Goal: Transaction & Acquisition: Obtain resource

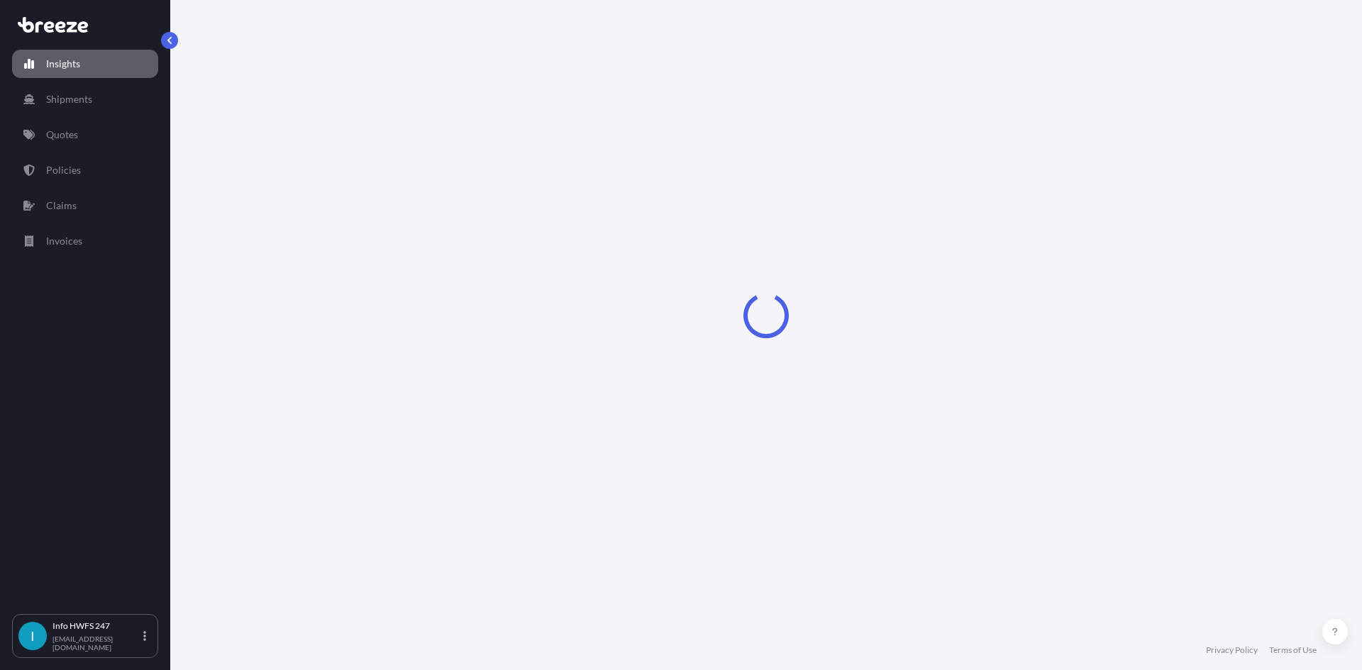
select select "2025"
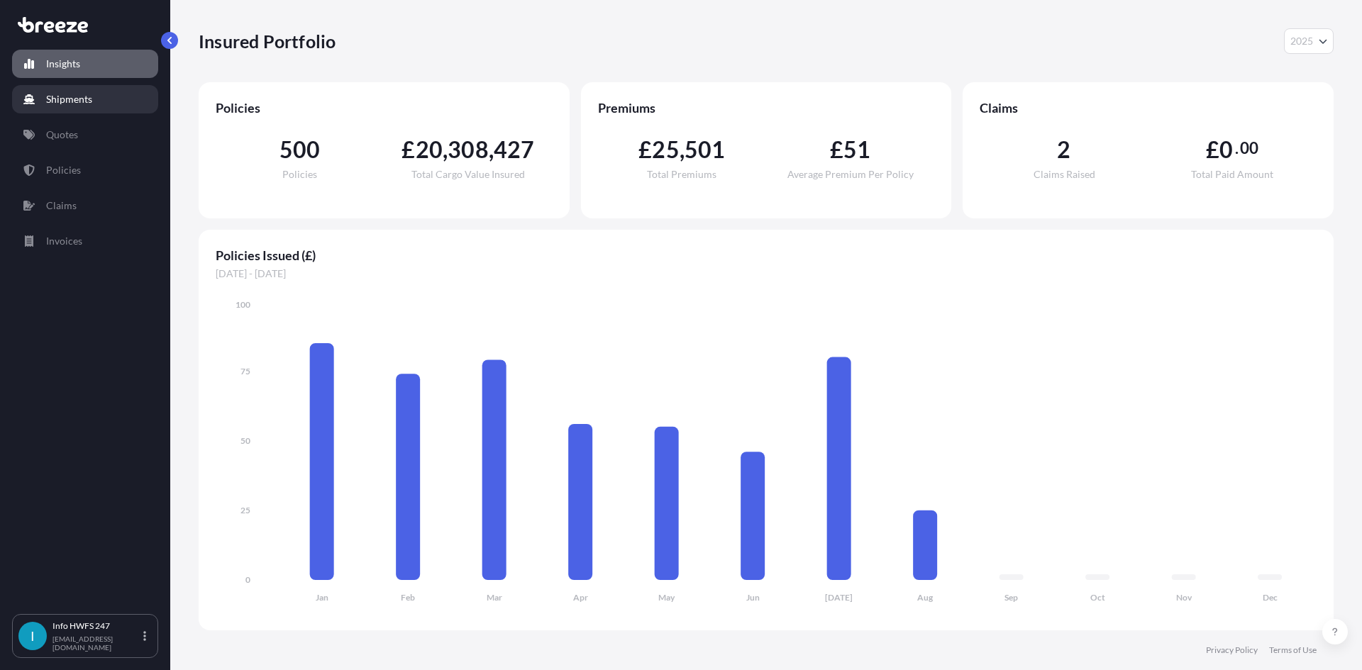
click at [84, 101] on p "Shipments" at bounding box center [69, 99] width 46 height 14
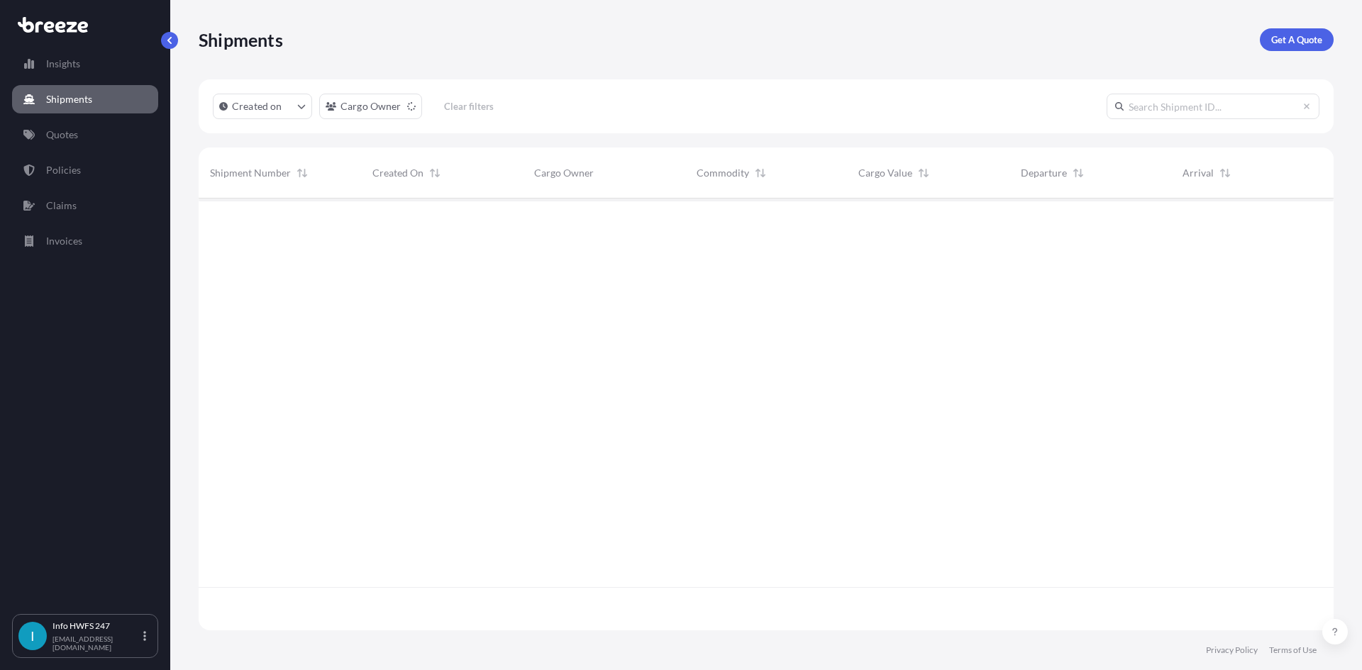
scroll to position [472, 1124]
click at [1283, 43] on p "Get A Quote" at bounding box center [1296, 40] width 51 height 14
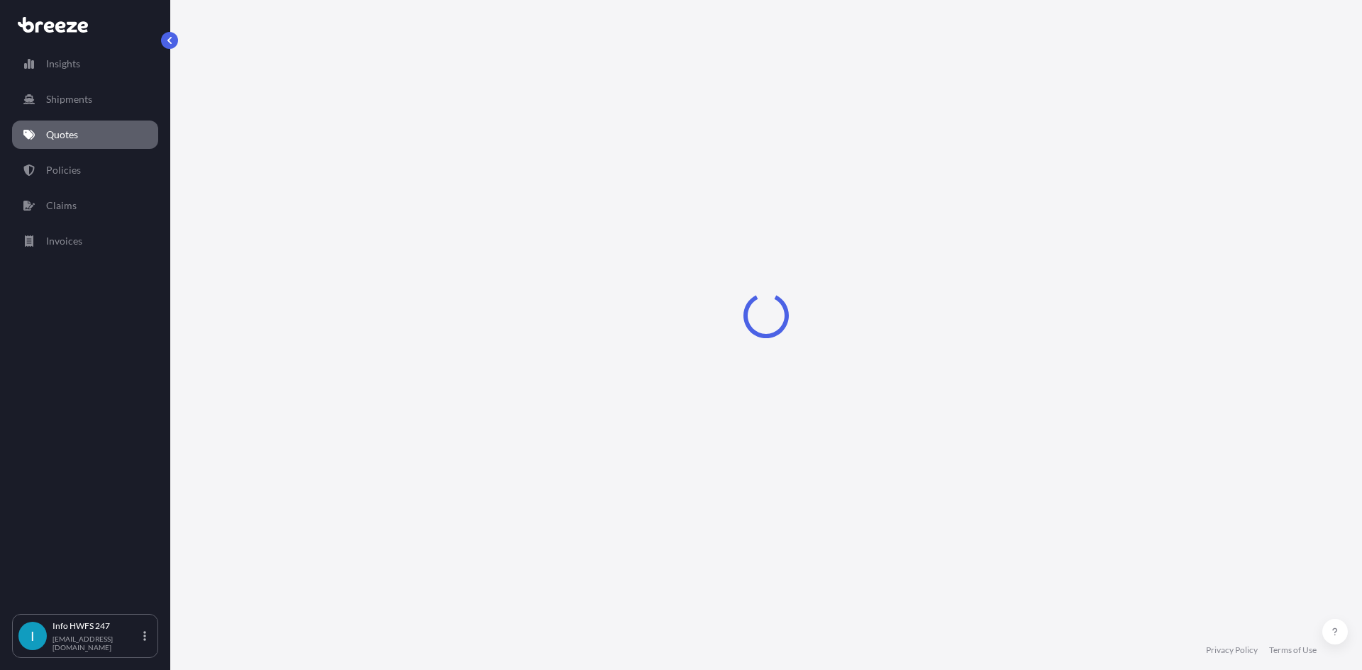
select select "Road"
select select "Air"
select select "1"
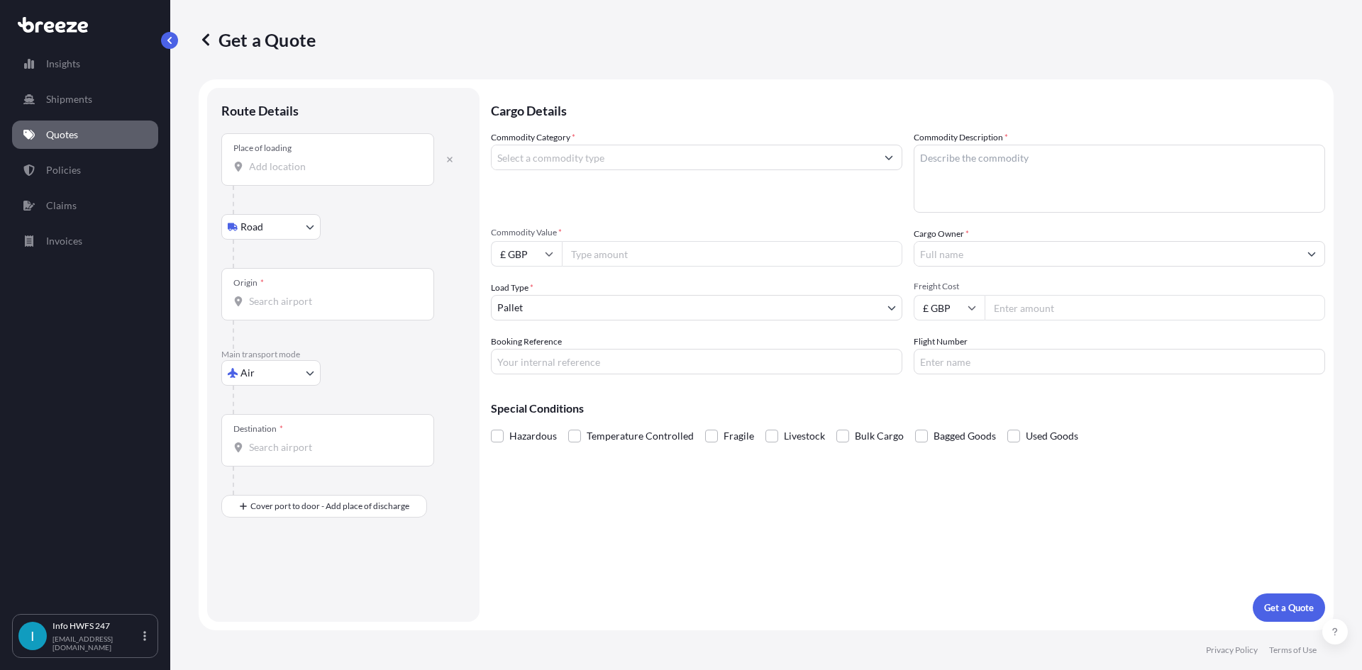
click at [301, 169] on input "Place of loading" at bounding box center [332, 167] width 167 height 14
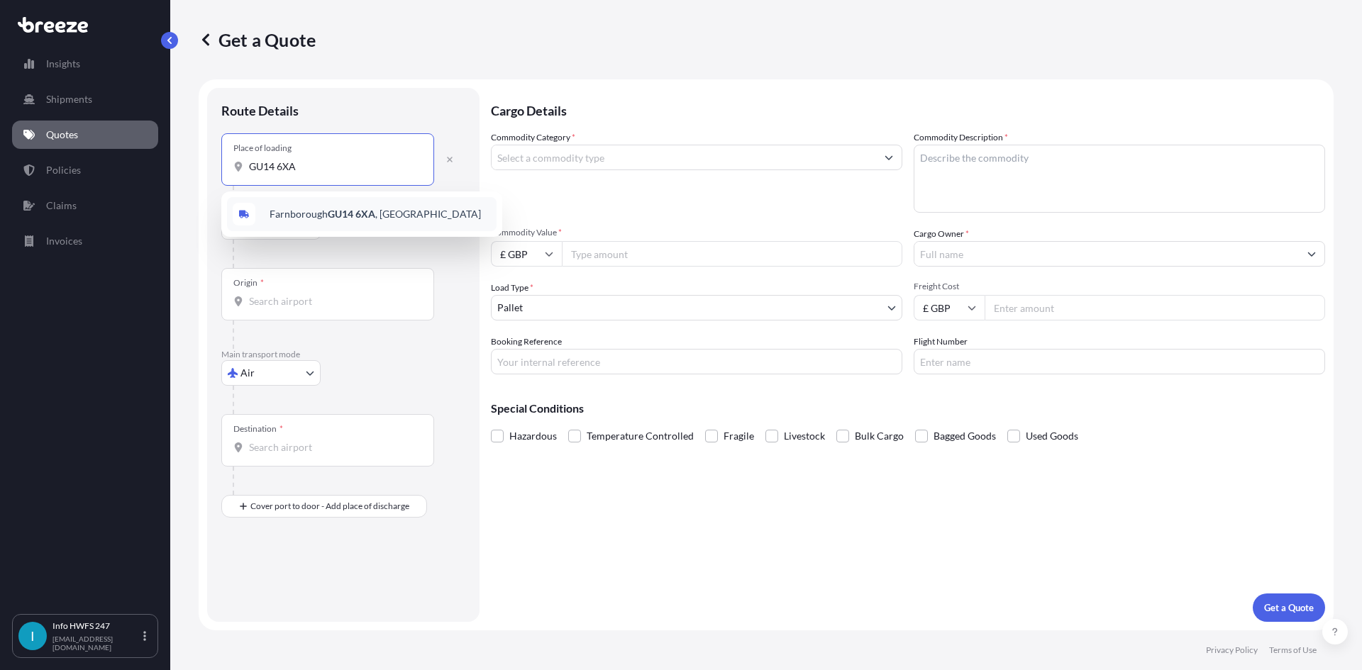
click at [353, 204] on div "Farnborough GU14 6XA , [GEOGRAPHIC_DATA]" at bounding box center [362, 214] width 270 height 34
type input "Farnborough GU14 6XA, [GEOGRAPHIC_DATA]"
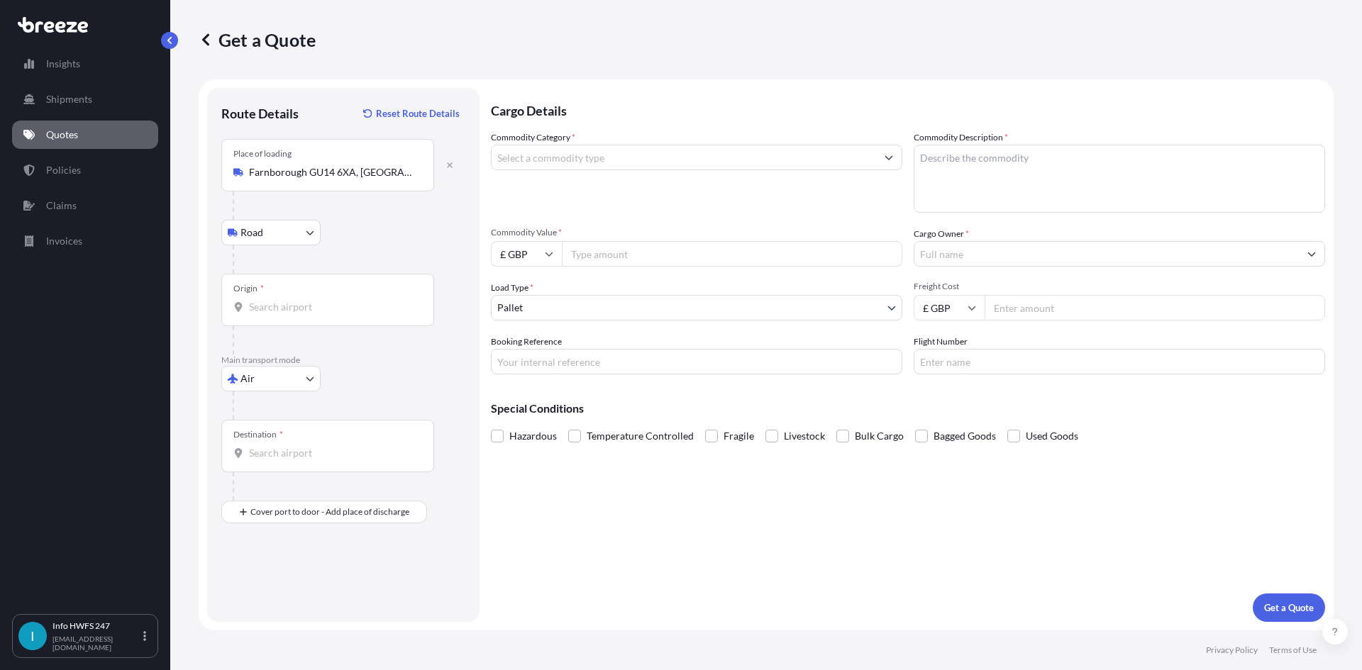
click at [320, 299] on div "Origin *" at bounding box center [327, 300] width 213 height 52
click at [320, 300] on input "Origin *" at bounding box center [332, 307] width 167 height 14
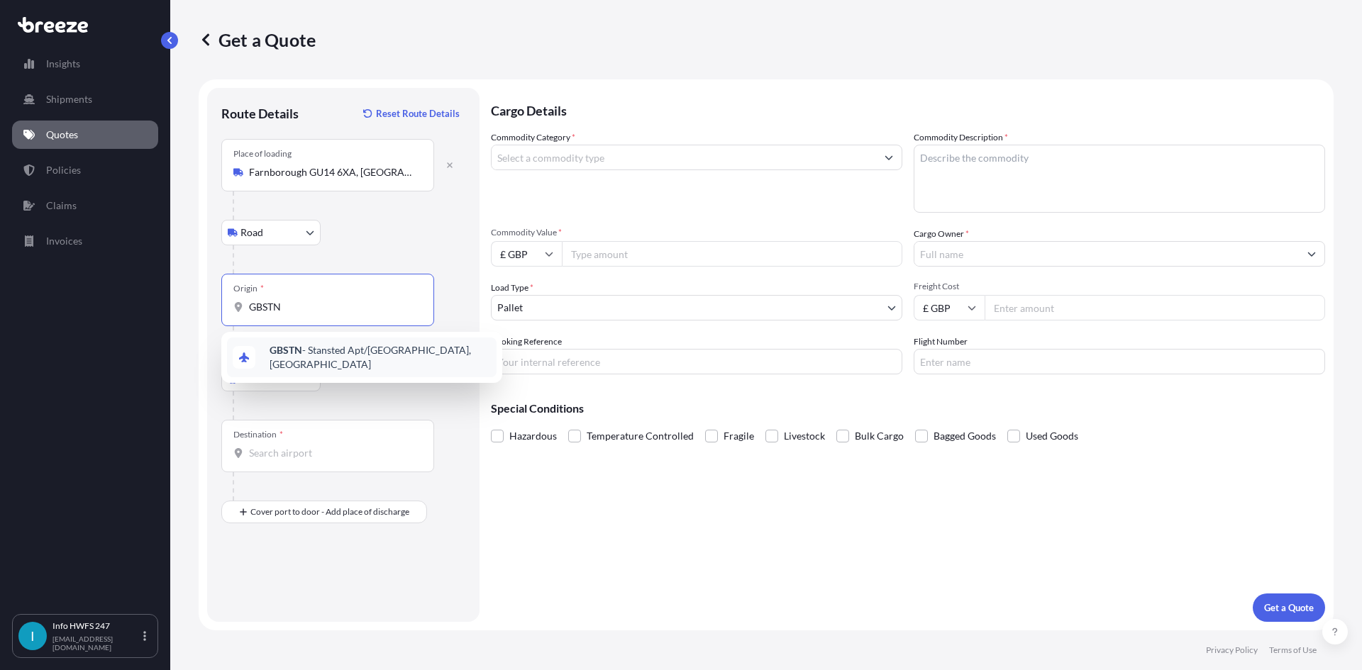
click at [335, 355] on span "GBSTN - Stansted Apt/[GEOGRAPHIC_DATA], [GEOGRAPHIC_DATA]" at bounding box center [380, 357] width 221 height 28
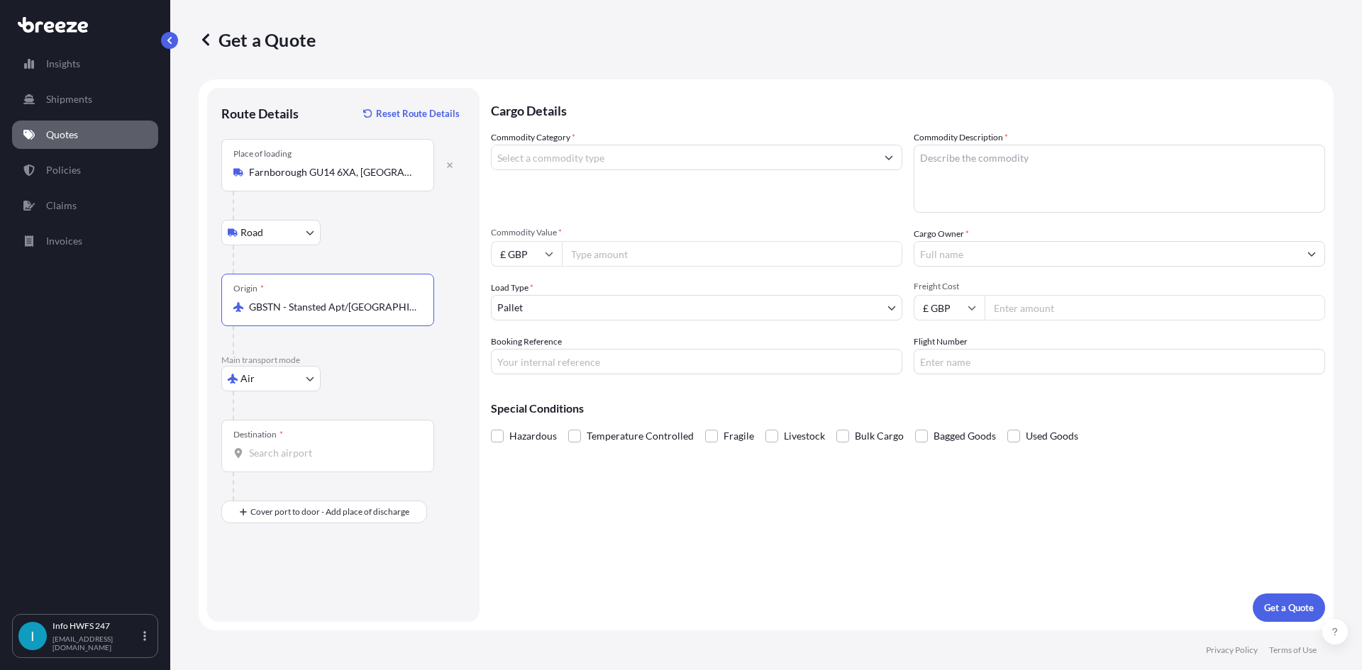
type input "GBSTN - Stansted Apt/[GEOGRAPHIC_DATA], [GEOGRAPHIC_DATA]"
click at [291, 448] on input "Destination *" at bounding box center [332, 453] width 167 height 14
type input "B"
click at [294, 497] on b "DEFRA" at bounding box center [286, 496] width 32 height 12
type input "DEFRA - [GEOGRAPHIC_DATA], [GEOGRAPHIC_DATA]"
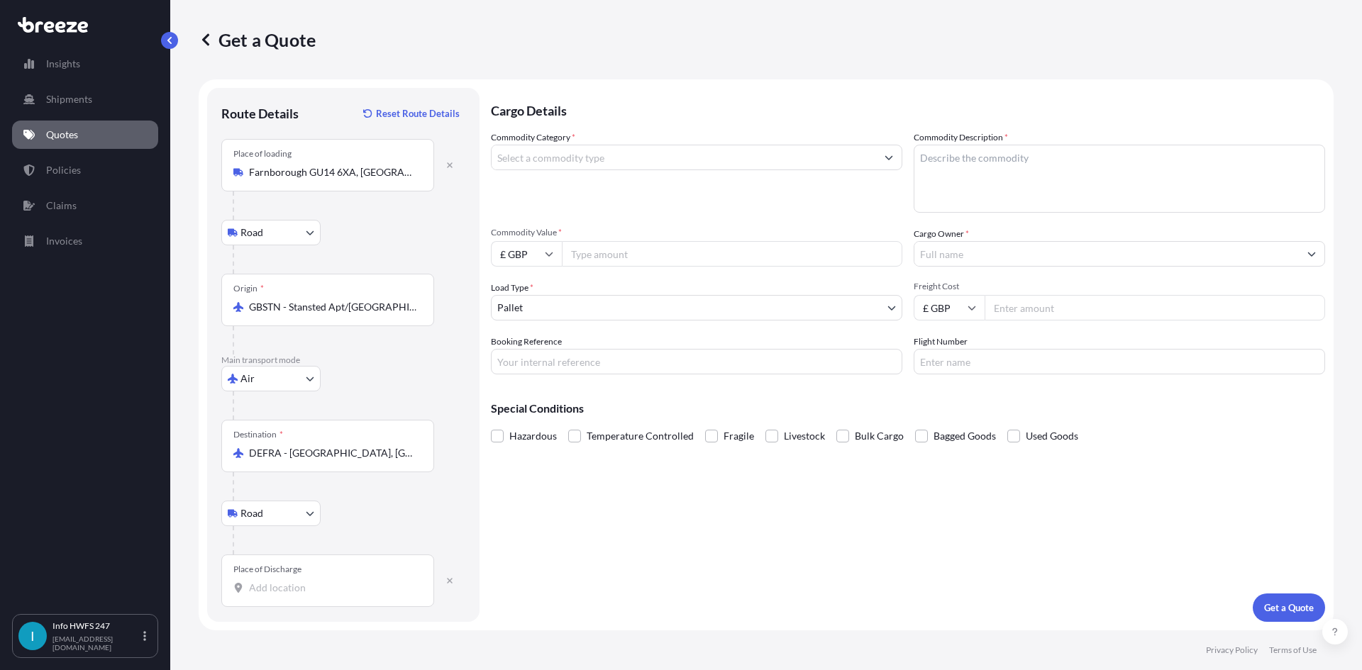
click at [288, 570] on div "Place of Discharge" at bounding box center [267, 569] width 68 height 11
click at [288, 581] on input "Place of Discharge" at bounding box center [332, 588] width 167 height 14
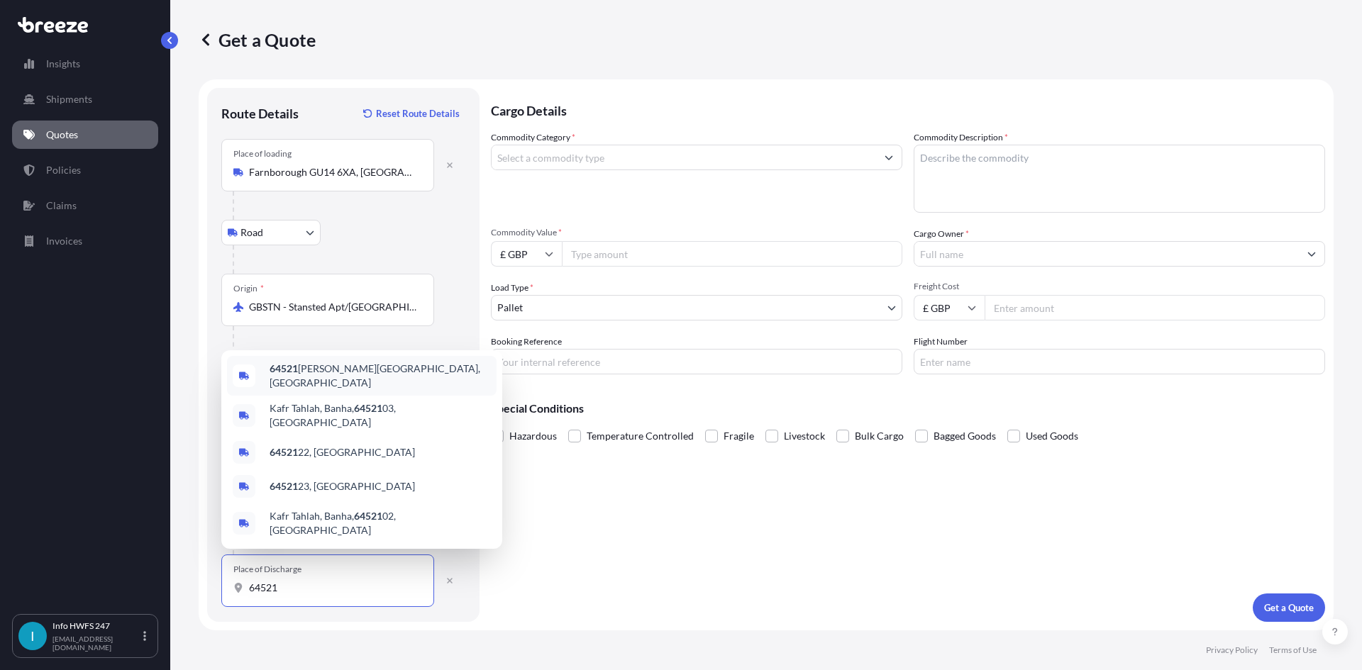
click at [301, 390] on span "64521 [PERSON_NAME], [GEOGRAPHIC_DATA]" at bounding box center [380, 376] width 221 height 28
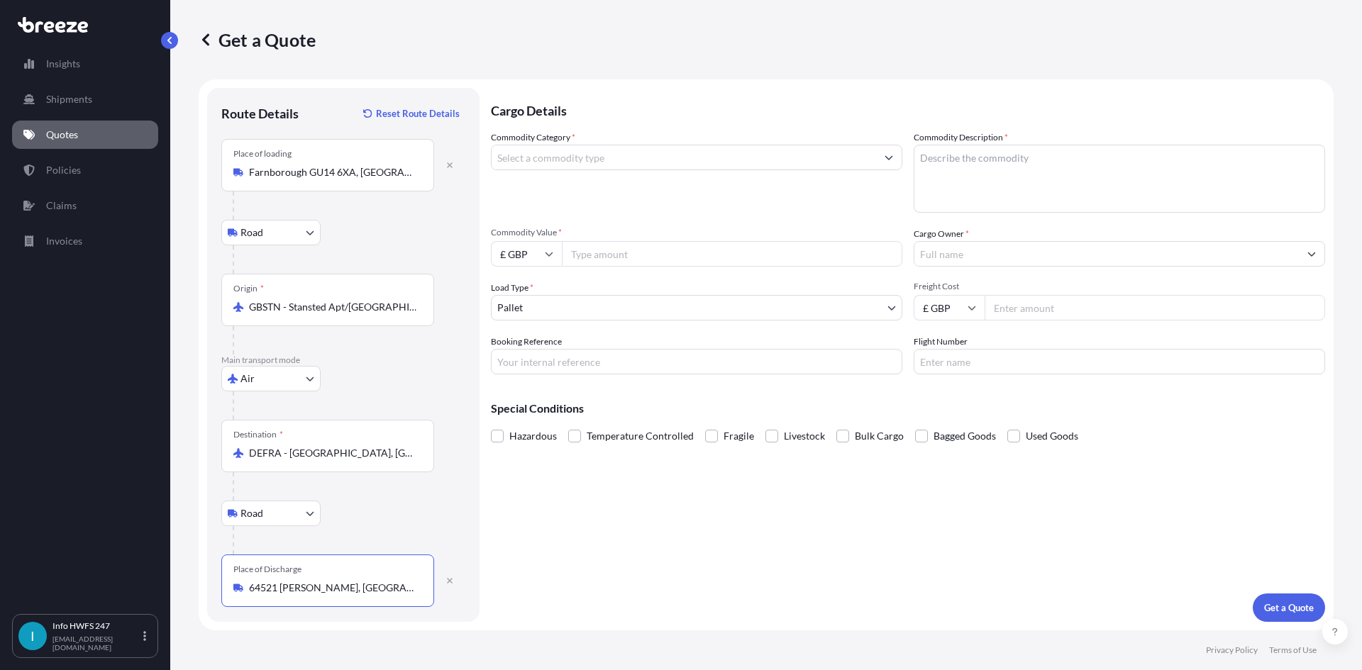
type input "64521 [PERSON_NAME], [GEOGRAPHIC_DATA]"
click at [619, 156] on input "Commodity Category *" at bounding box center [684, 158] width 384 height 26
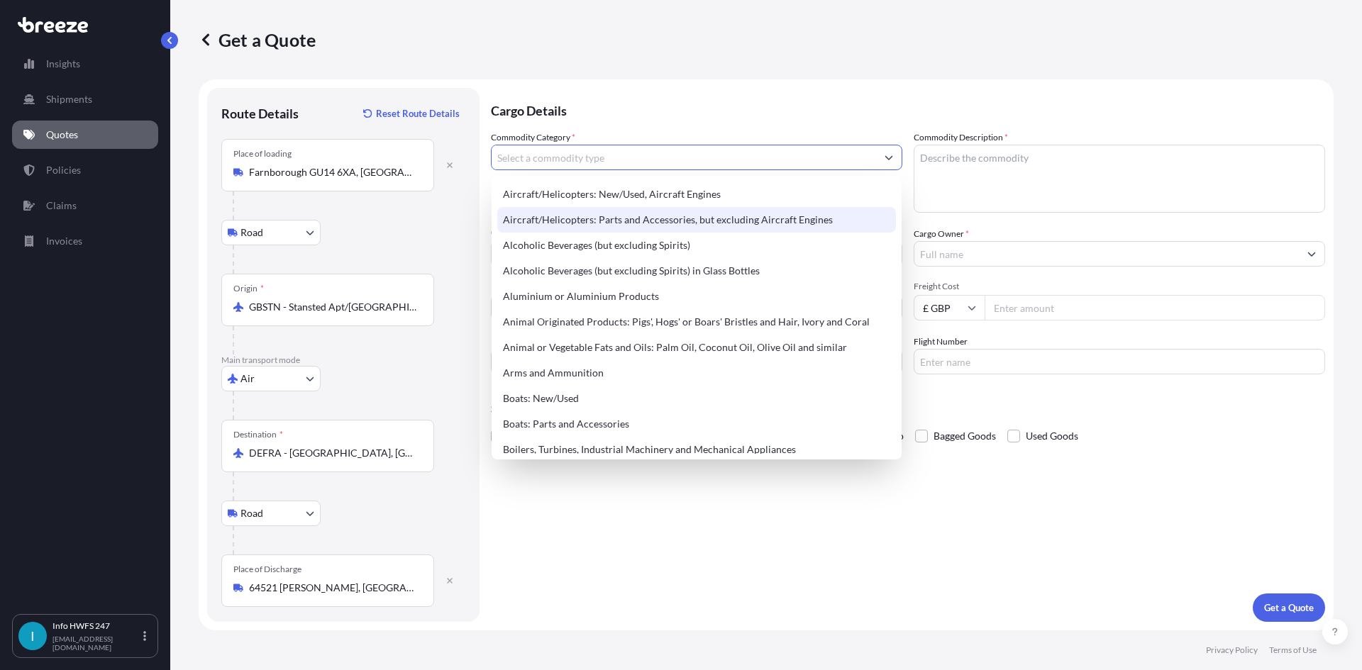
click at [613, 216] on div "Aircraft/Helicopters: Parts and Accessories, but excluding Aircraft Engines" at bounding box center [696, 220] width 399 height 26
type input "Aircraft/Helicopters: Parts and Accessories, but excluding Aircraft Engines"
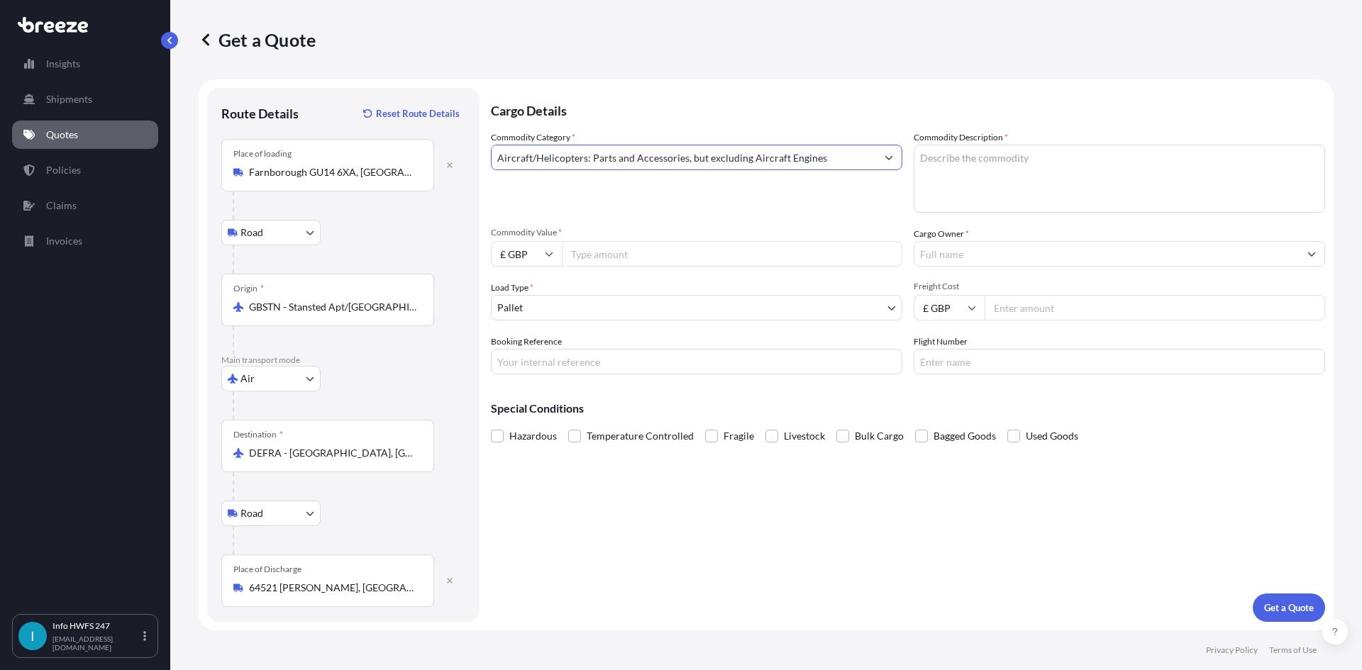
click at [945, 182] on textarea "Commodity Description *" at bounding box center [1119, 179] width 411 height 68
type textarea "CIVIL AIRCRAFT PART - ETHERNET NTERFACE UNIT"
click at [532, 253] on input "£ GBP" at bounding box center [526, 254] width 71 height 26
click at [531, 343] on div "$ USD" at bounding box center [527, 352] width 60 height 27
type input "$ USD"
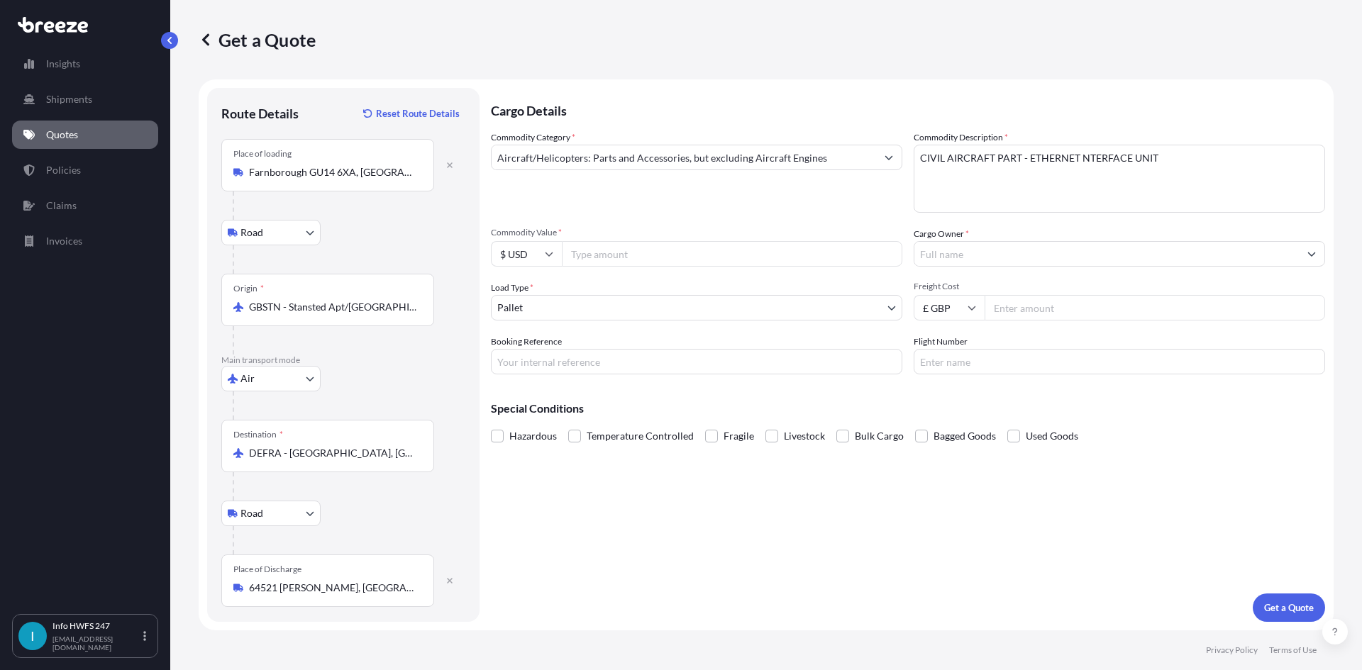
click at [634, 251] on input "Commodity Value *" at bounding box center [732, 254] width 340 height 26
type input "18377"
click at [975, 251] on input "Cargo Owner *" at bounding box center [1106, 254] width 384 height 26
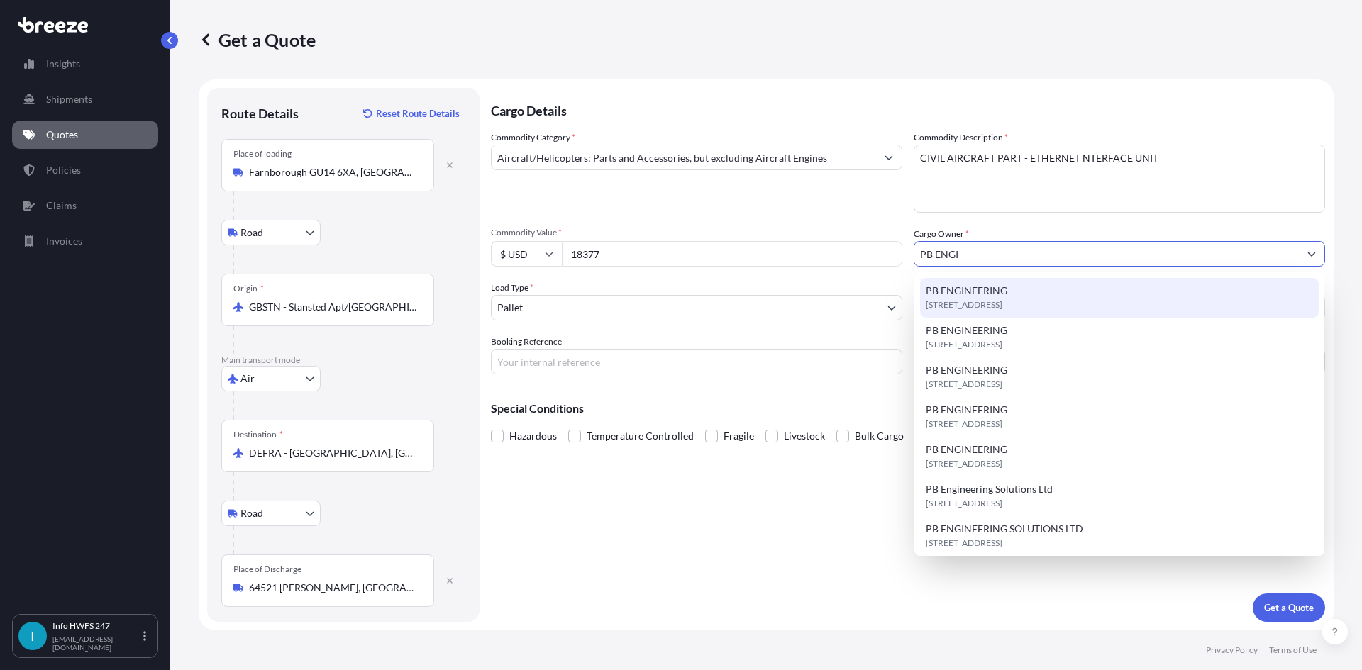
click at [987, 301] on span "[STREET_ADDRESS]" at bounding box center [964, 305] width 77 height 14
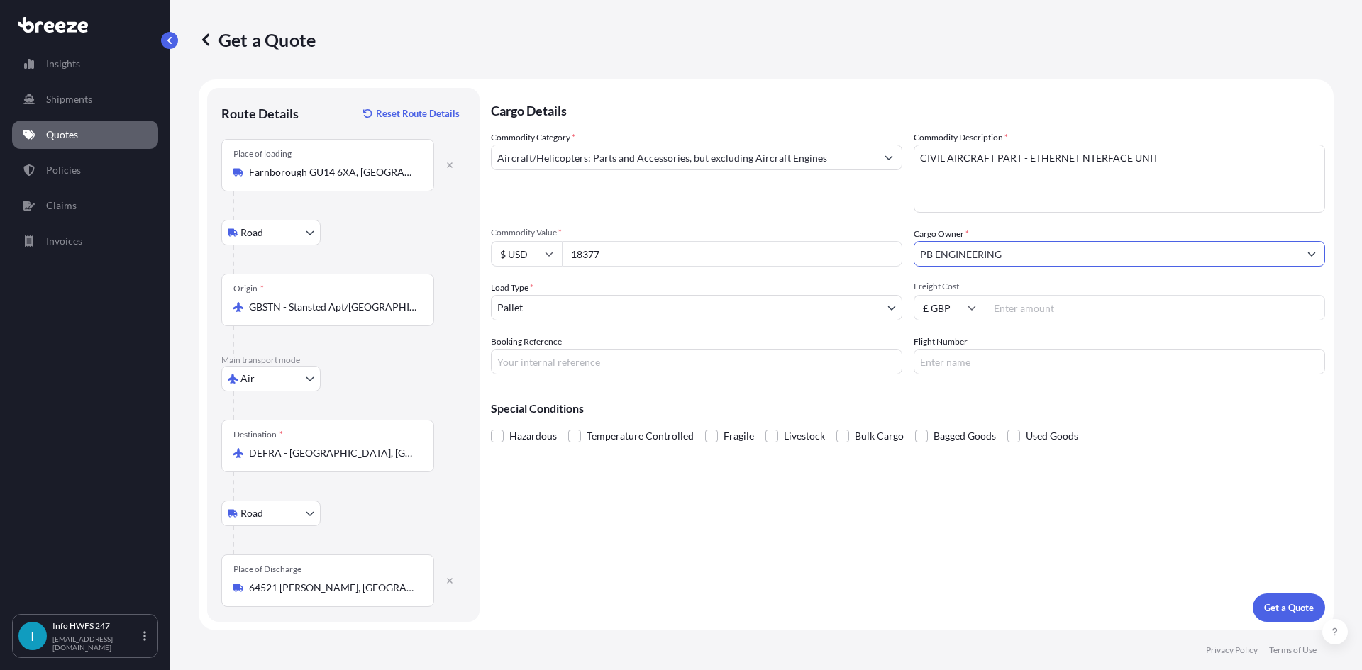
type input "PB ENGINEERING"
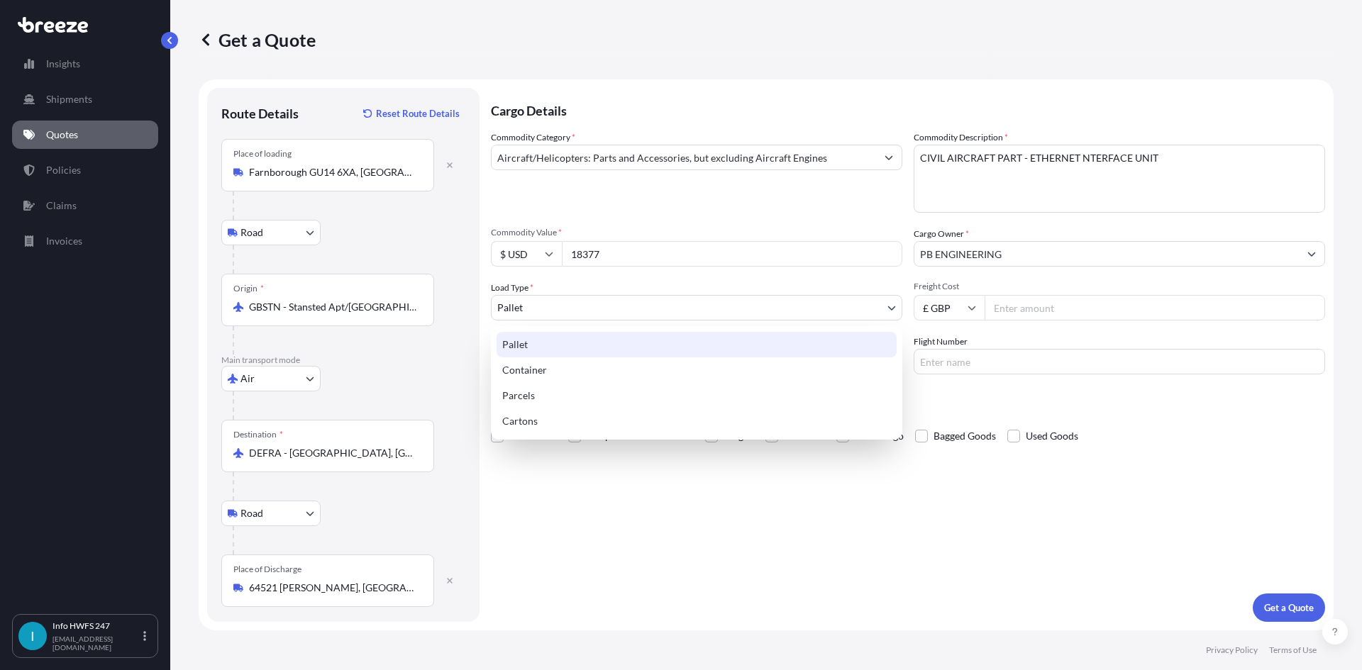
click at [526, 305] on body "15 options available. 3 options available. 0 options available. 7 options avail…" at bounding box center [681, 335] width 1362 height 670
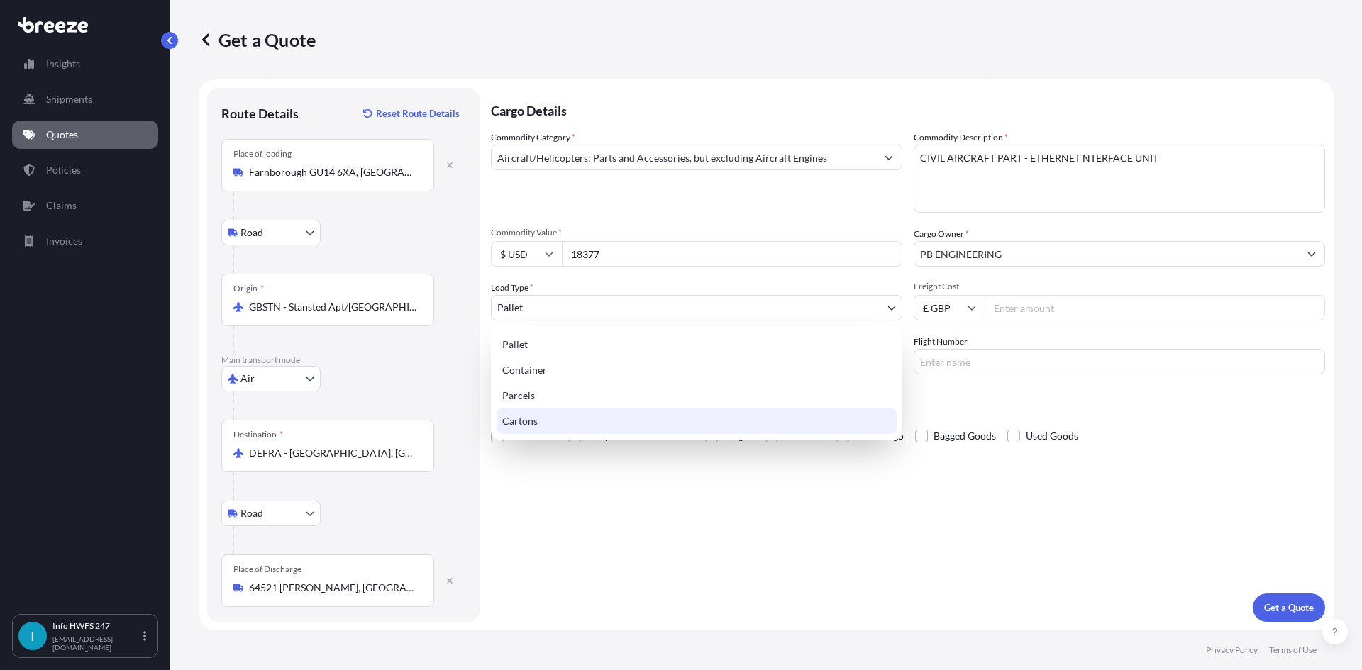
click at [546, 415] on div "Cartons" at bounding box center [697, 422] width 400 height 26
select select "4"
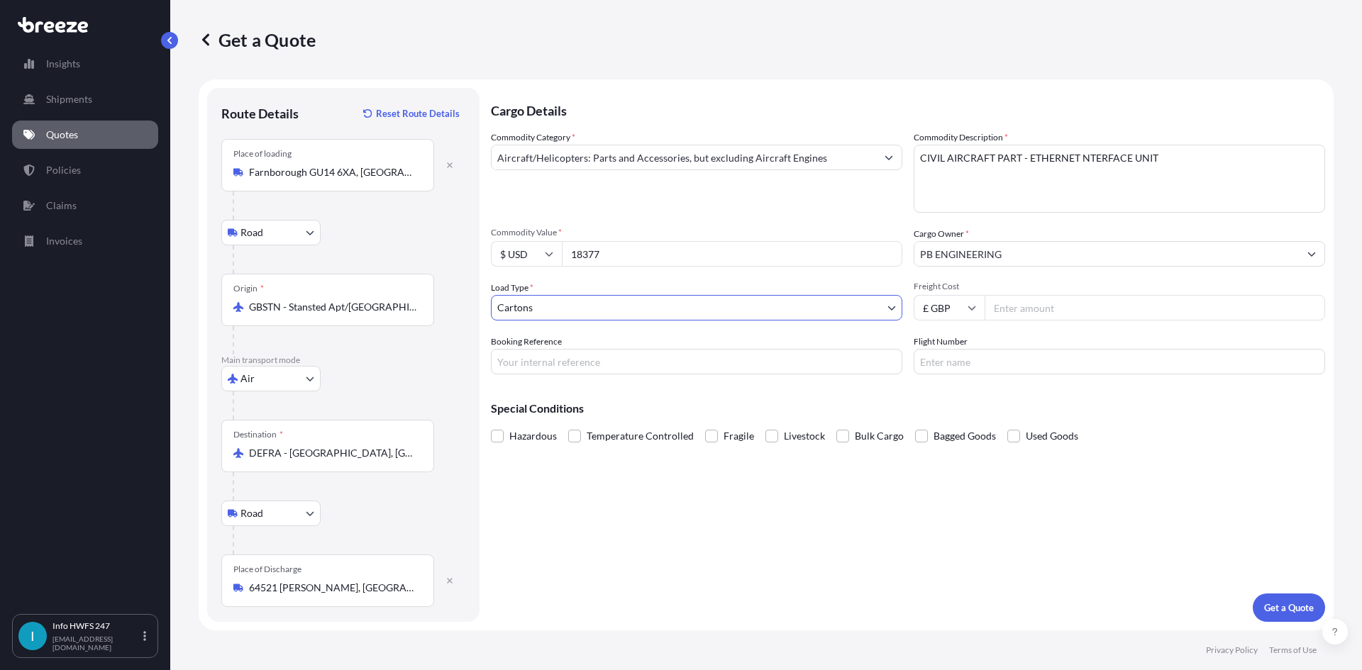
click at [535, 354] on input "Booking Reference" at bounding box center [696, 362] width 411 height 26
type input "HE164987"
click at [997, 487] on div "Cargo Details Commodity Category * Aircraft/Helicopters: Parts and Accessories,…" at bounding box center [908, 355] width 834 height 534
click at [1259, 605] on button "Get a Quote" at bounding box center [1289, 608] width 72 height 28
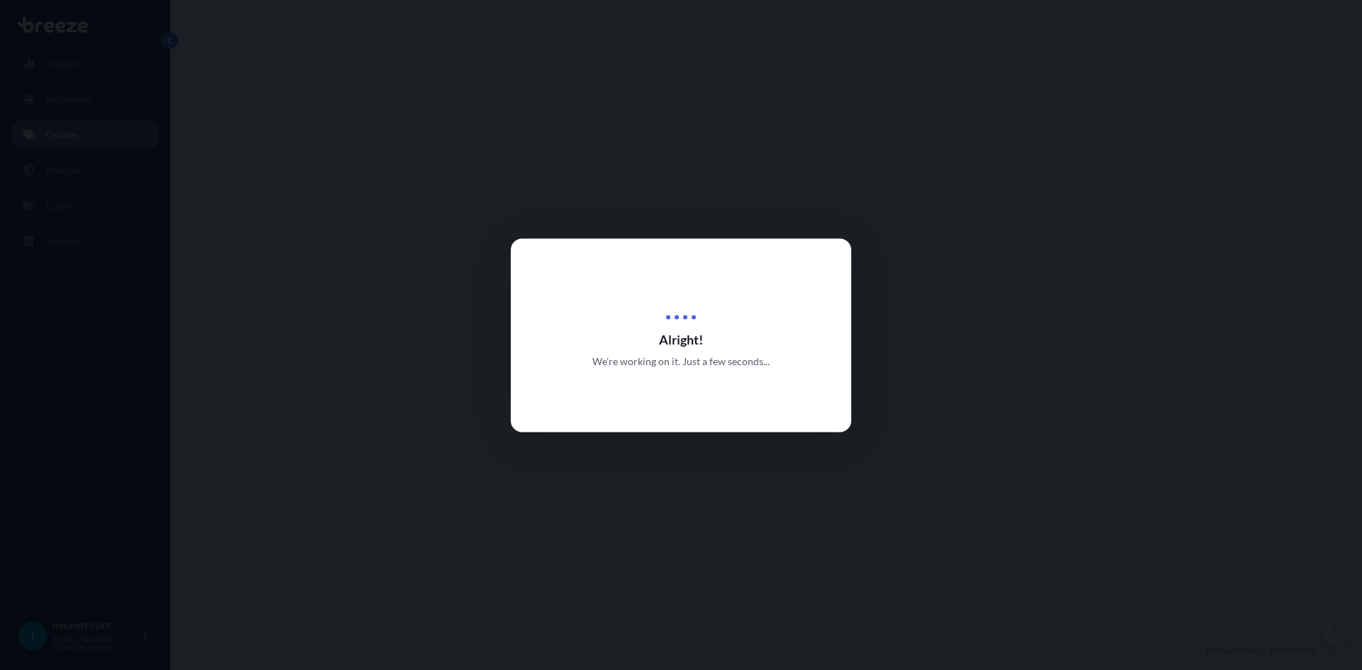
select select "Road"
select select "Air"
select select "Road"
select select "4"
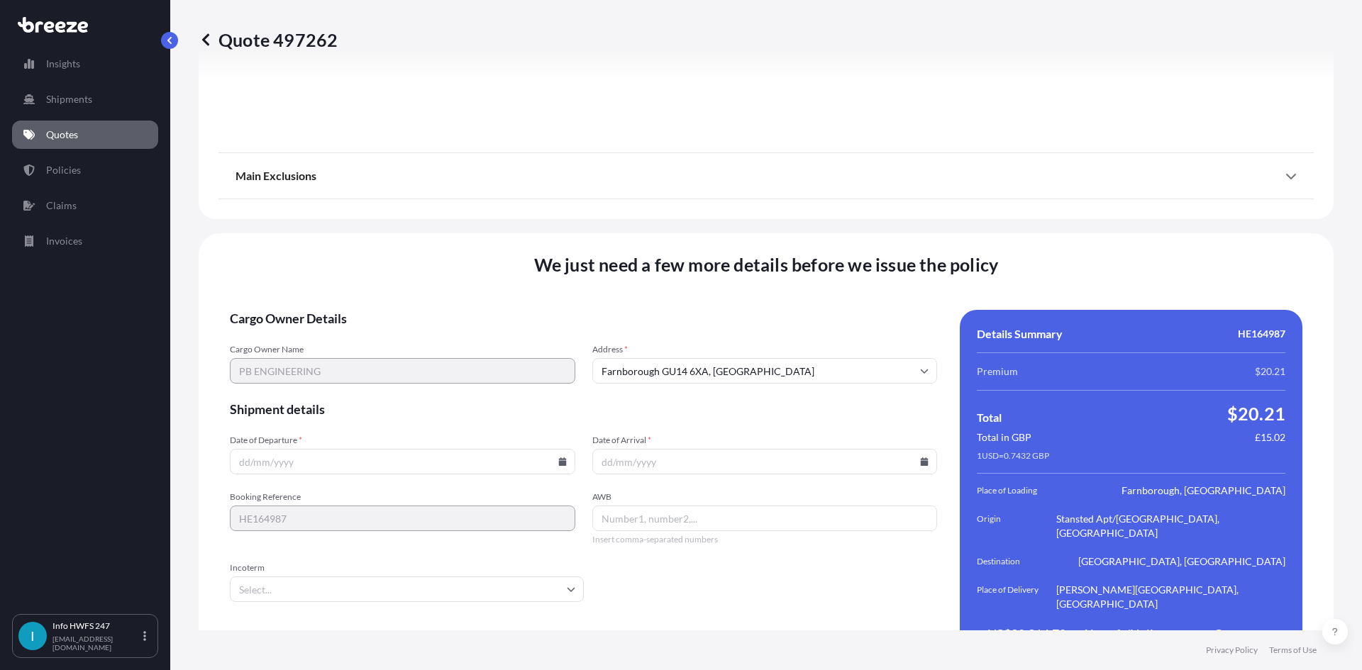
scroll to position [1849, 0]
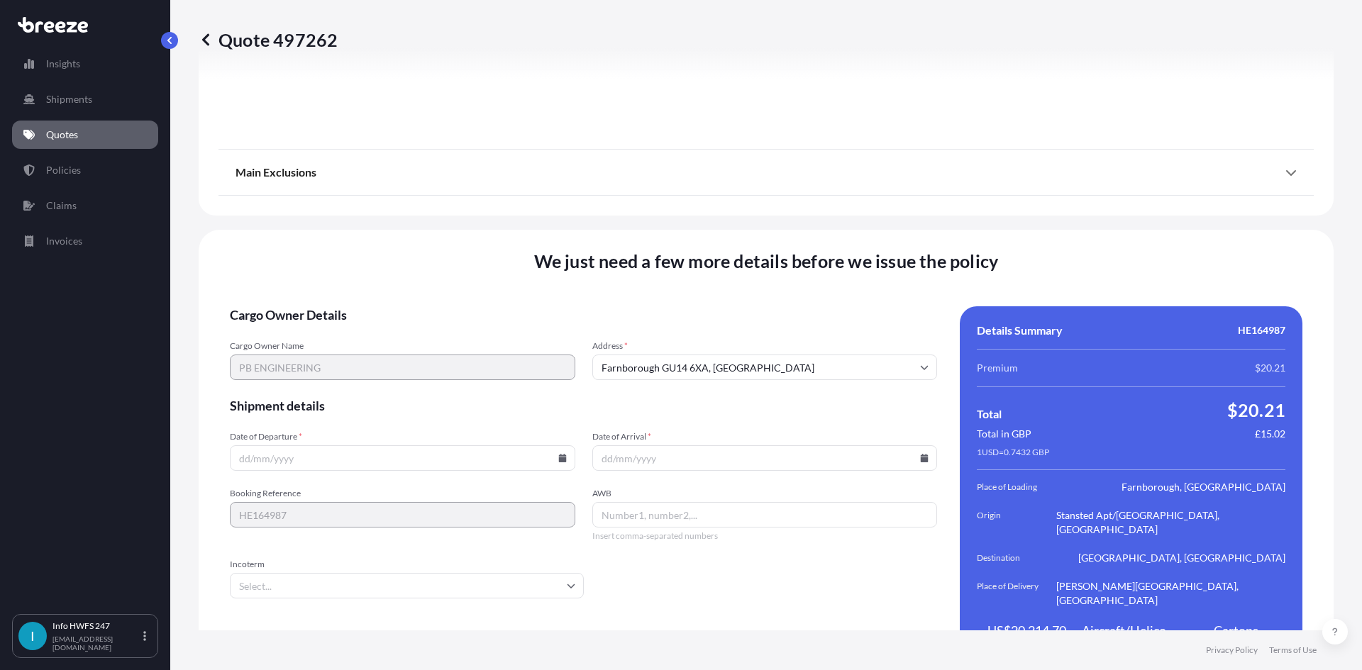
drag, startPoint x: 420, startPoint y: 432, endPoint x: 483, endPoint y: 426, distance: 63.5
click at [419, 445] on input "Date of Departure *" at bounding box center [402, 458] width 345 height 26
click at [558, 454] on icon at bounding box center [562, 458] width 8 height 9
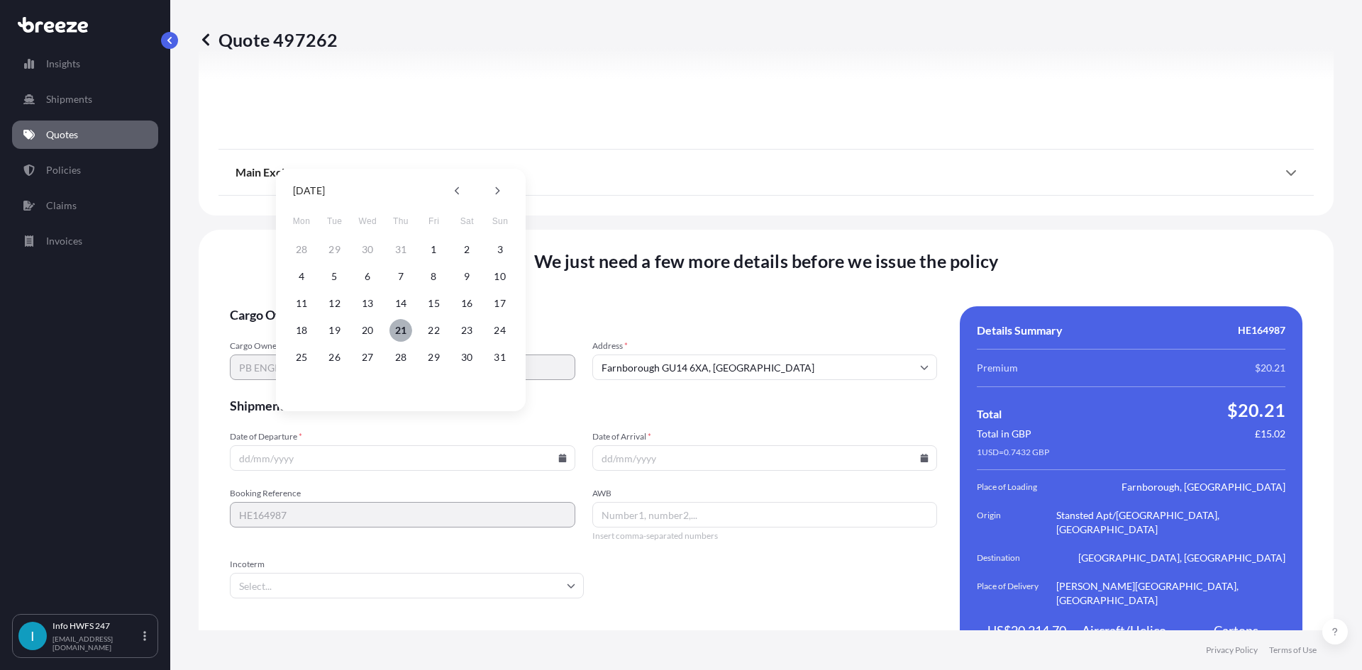
click at [407, 327] on button "21" at bounding box center [400, 330] width 23 height 23
type input "[DATE]"
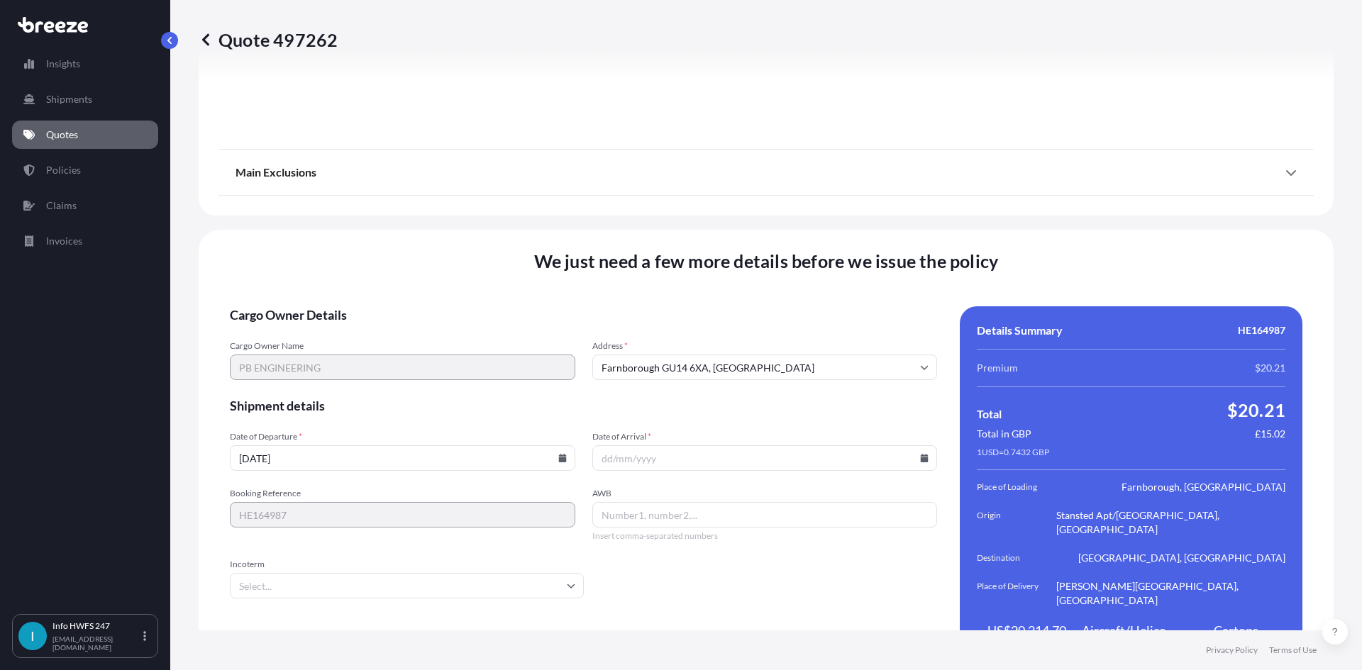
click at [920, 454] on icon at bounding box center [924, 458] width 9 height 9
click at [763, 356] on button "28" at bounding box center [759, 357] width 23 height 23
type input "[DATE]"
click at [671, 502] on input "AWB" at bounding box center [764, 515] width 345 height 26
paste input "9650478316"
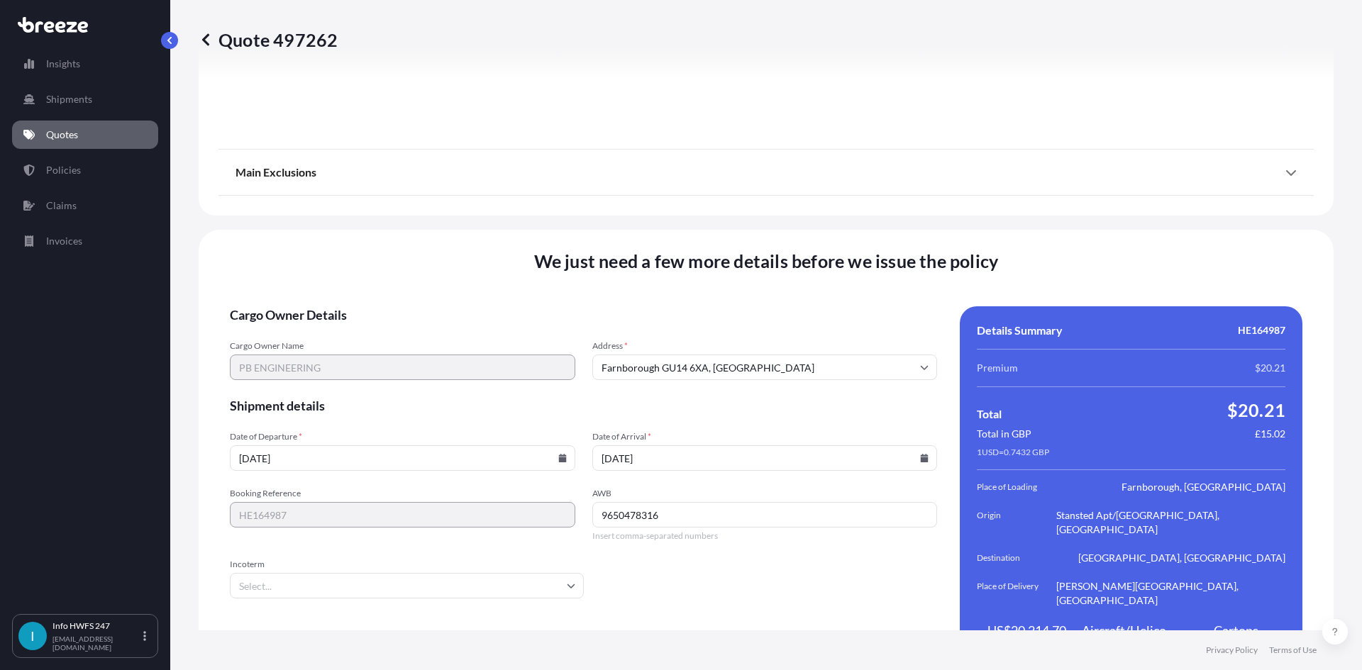
type input "9650478316"
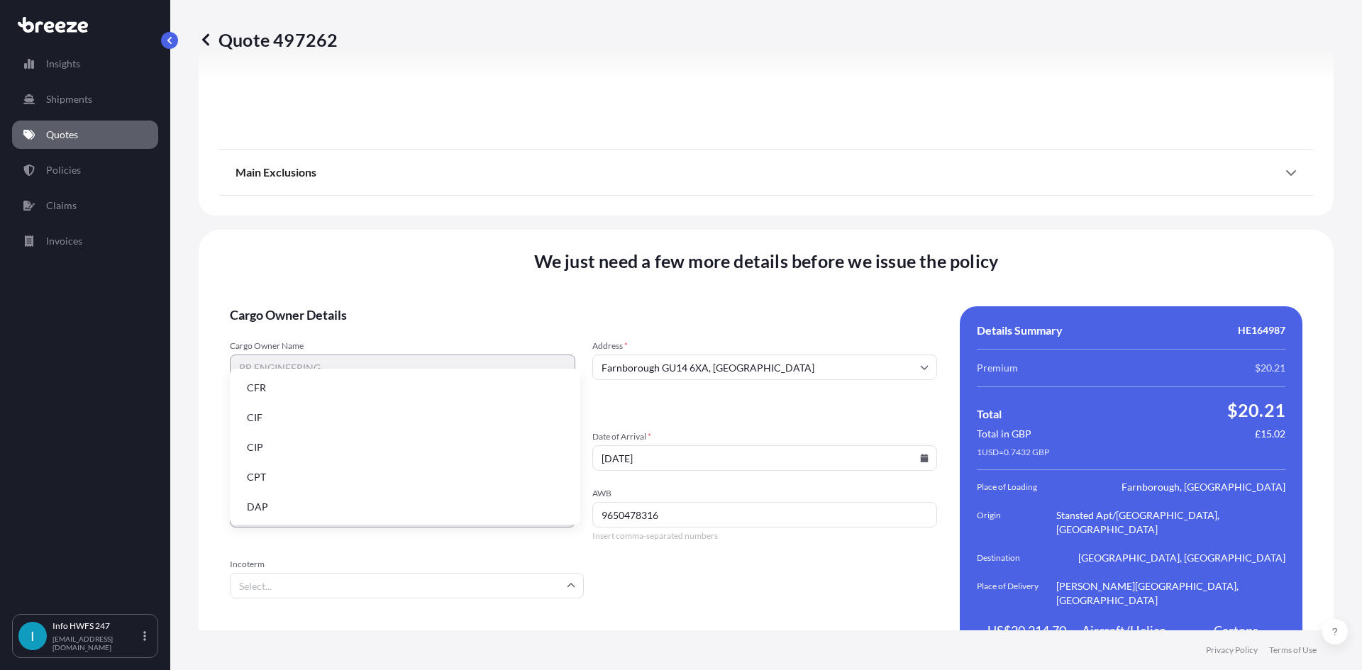
drag, startPoint x: 387, startPoint y: 563, endPoint x: 350, endPoint y: 567, distance: 37.9
click at [387, 573] on input "Incoterm" at bounding box center [407, 586] width 354 height 26
click at [309, 498] on li "DAP" at bounding box center [405, 507] width 339 height 27
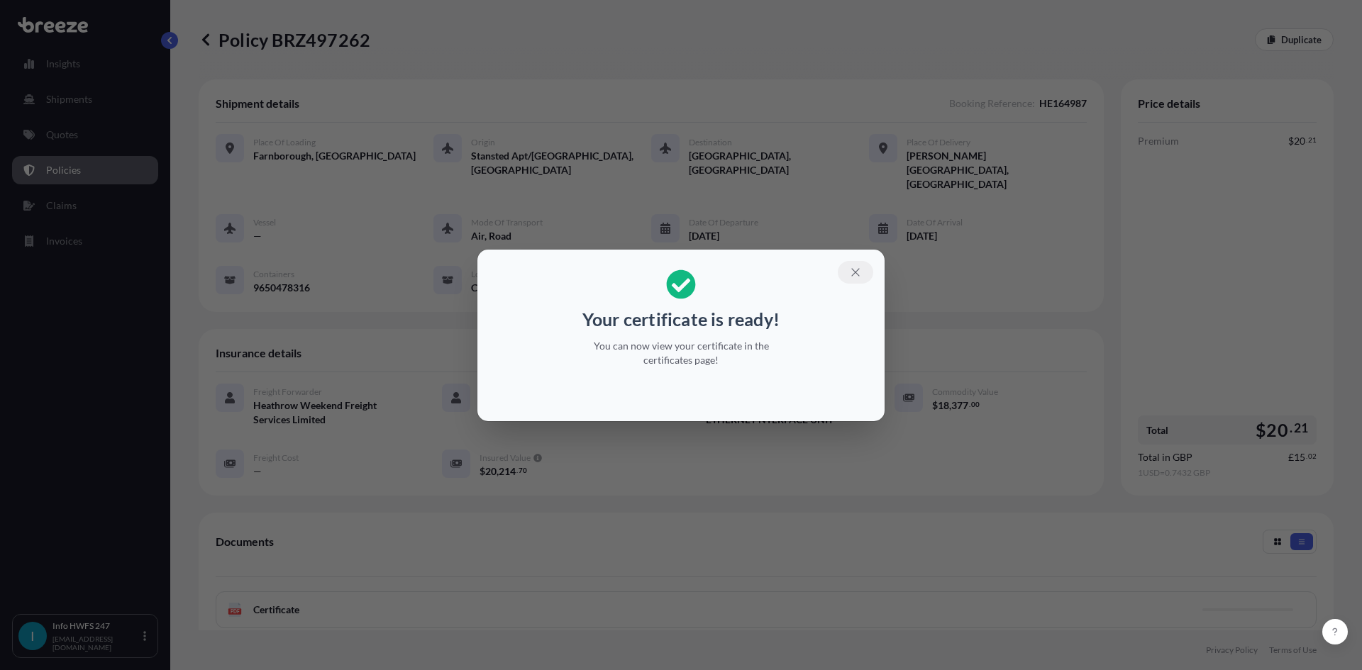
click at [860, 272] on icon "button" at bounding box center [855, 272] width 13 height 13
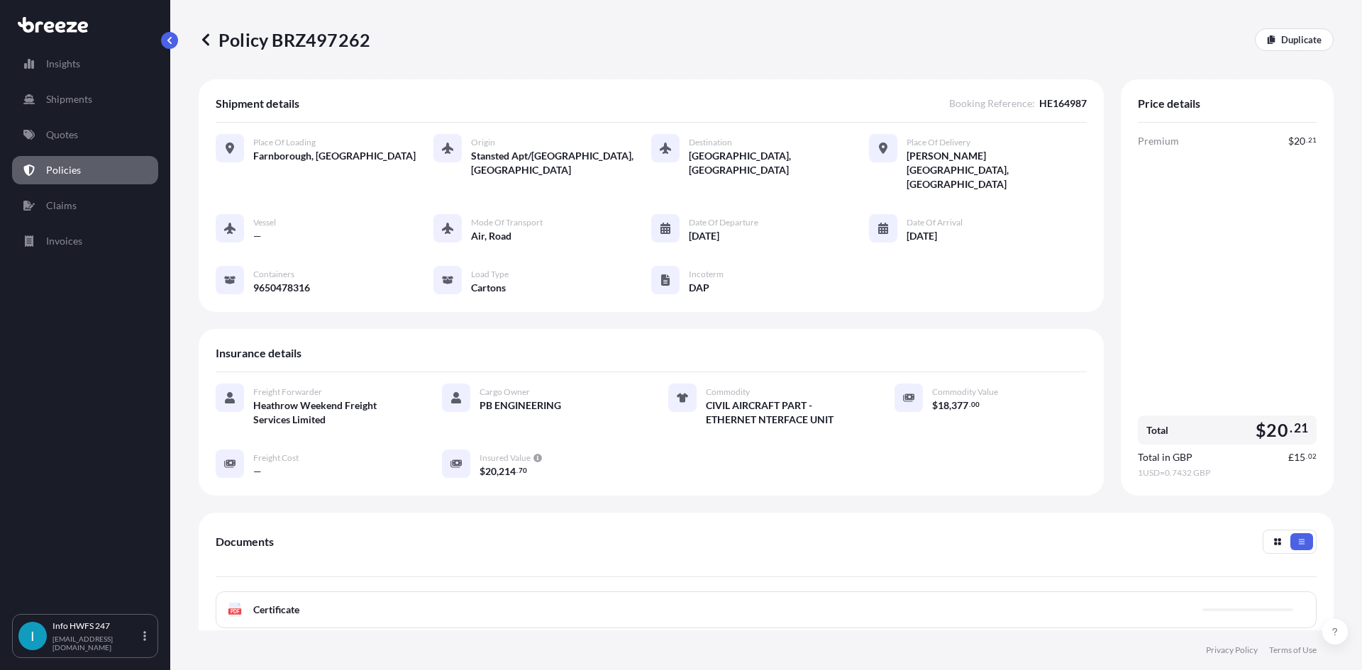
click at [1058, 592] on div "PDF Certificate" at bounding box center [766, 610] width 1101 height 37
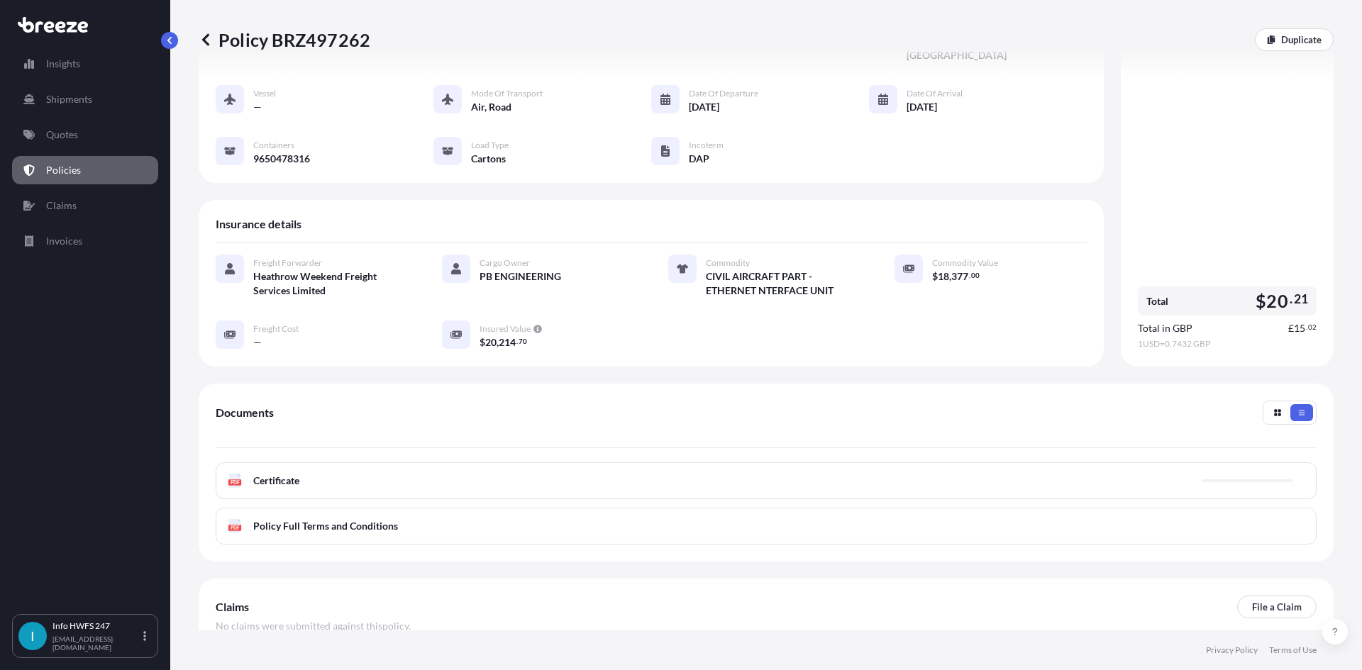
scroll to position [142, 0]
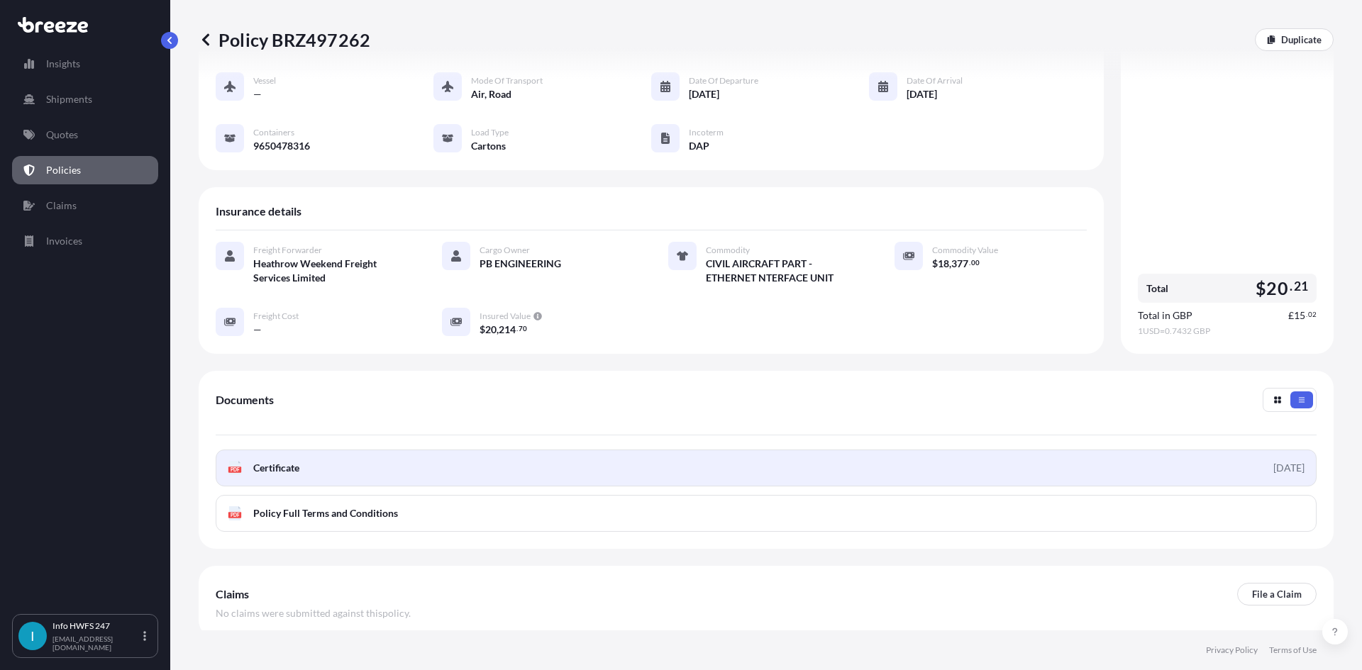
click at [1026, 450] on link "PDF Certificate [DATE]" at bounding box center [766, 468] width 1101 height 37
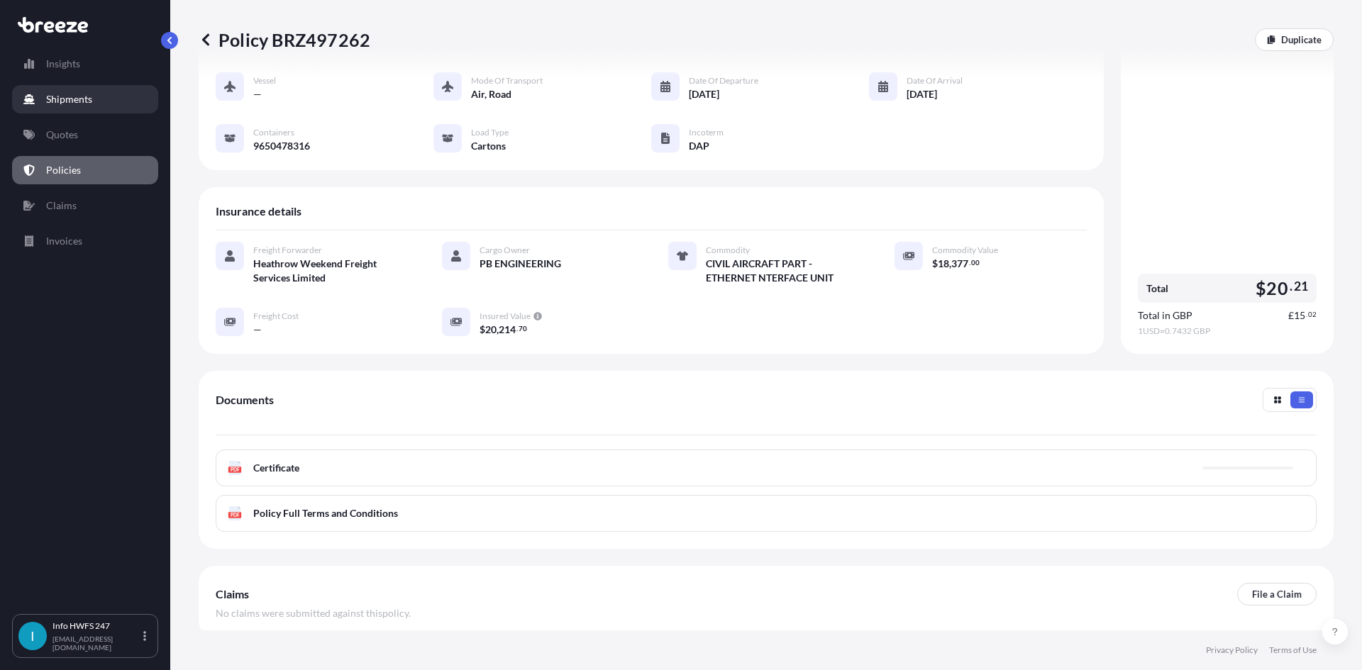
click at [93, 100] on link "Shipments" at bounding box center [85, 99] width 146 height 28
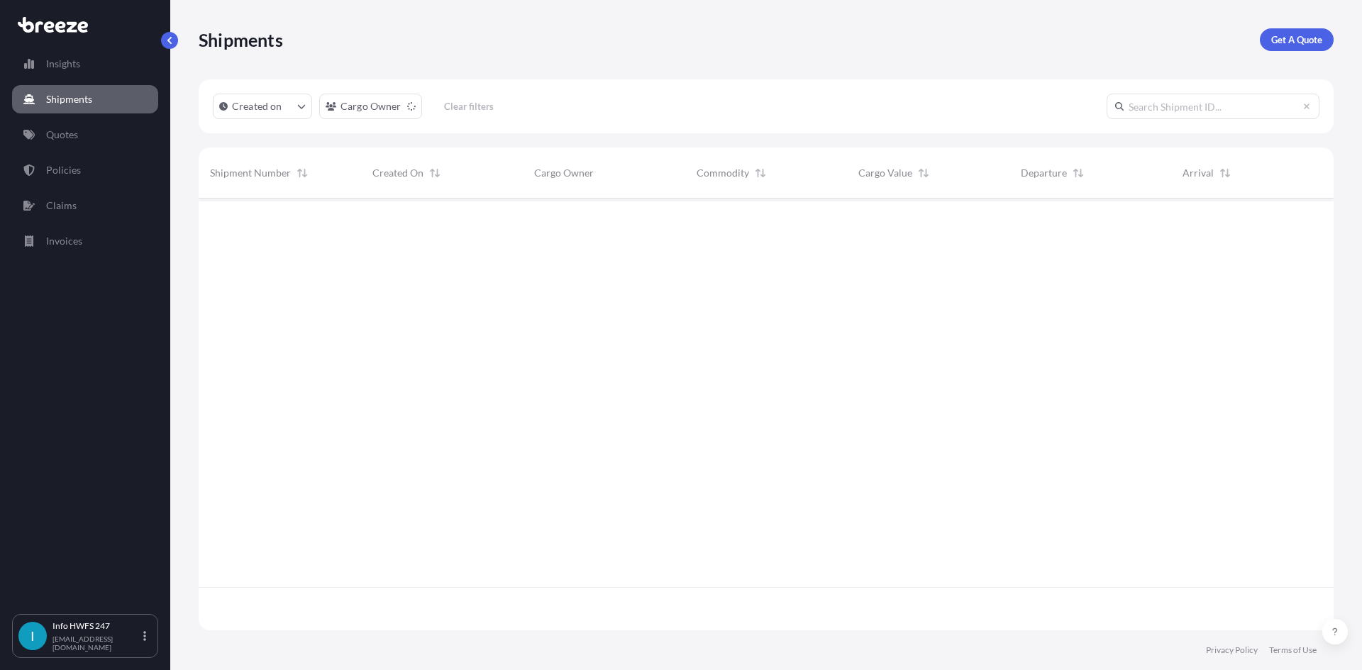
scroll to position [472, 1124]
click at [1299, 40] on p "Get A Quote" at bounding box center [1296, 40] width 51 height 14
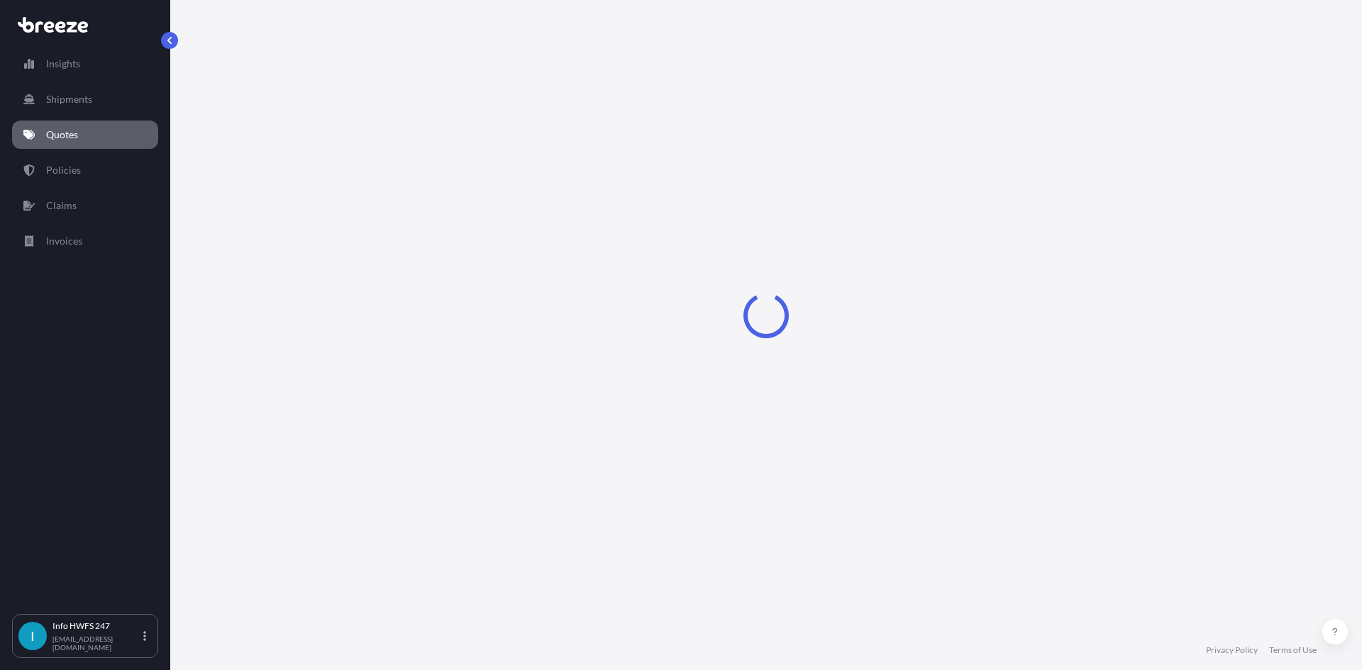
select select "Road"
select select "Air"
select select "1"
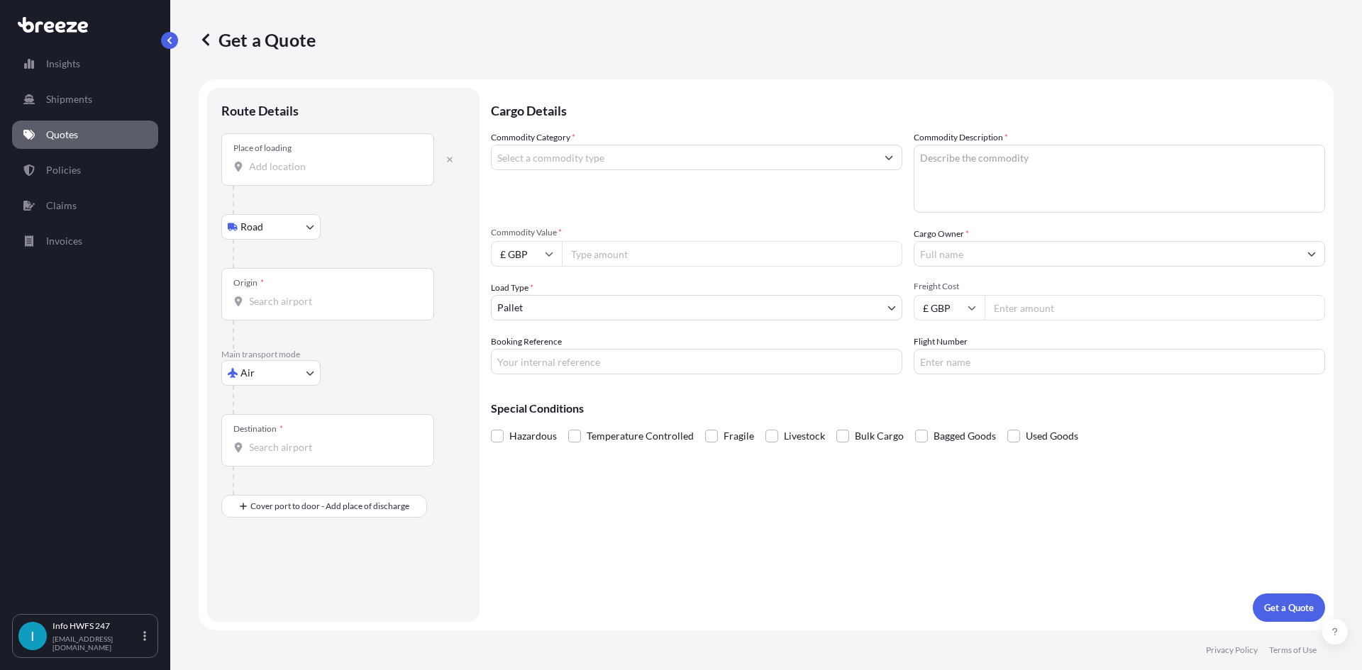
click at [311, 162] on input "Place of loading" at bounding box center [332, 167] width 167 height 14
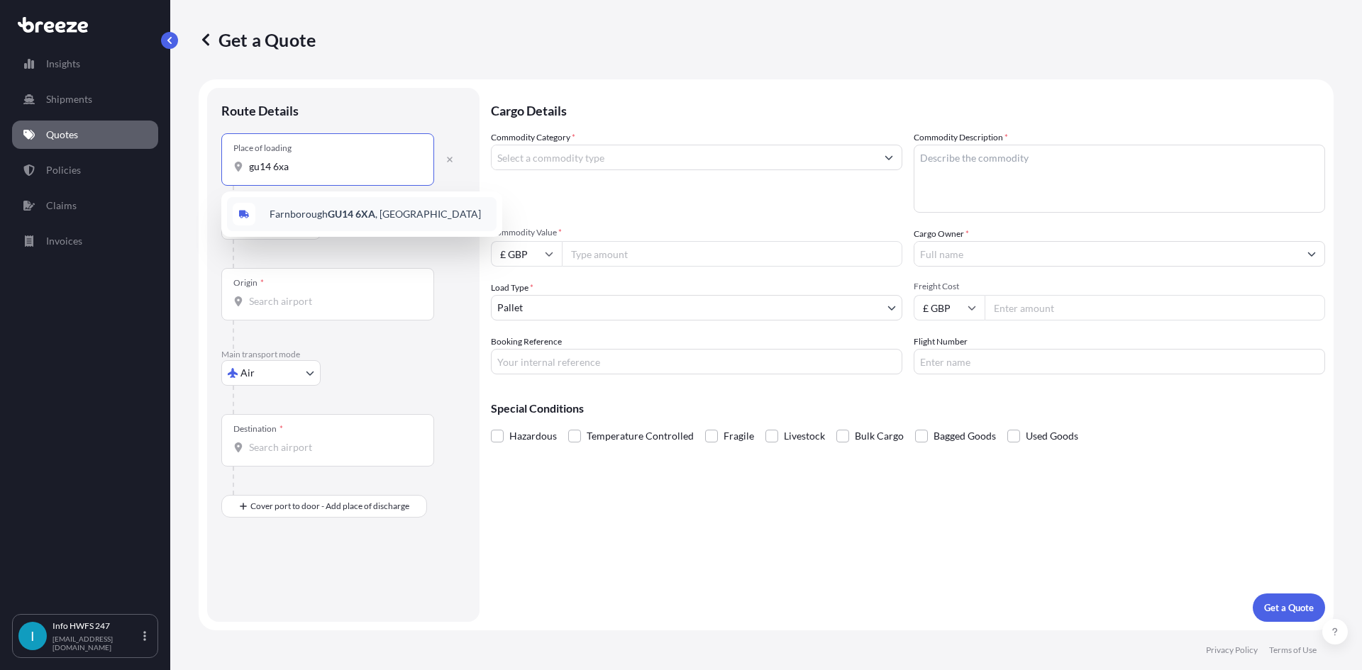
click at [354, 221] on span "Farnborough GU14 6XA , [GEOGRAPHIC_DATA]" at bounding box center [375, 214] width 211 height 14
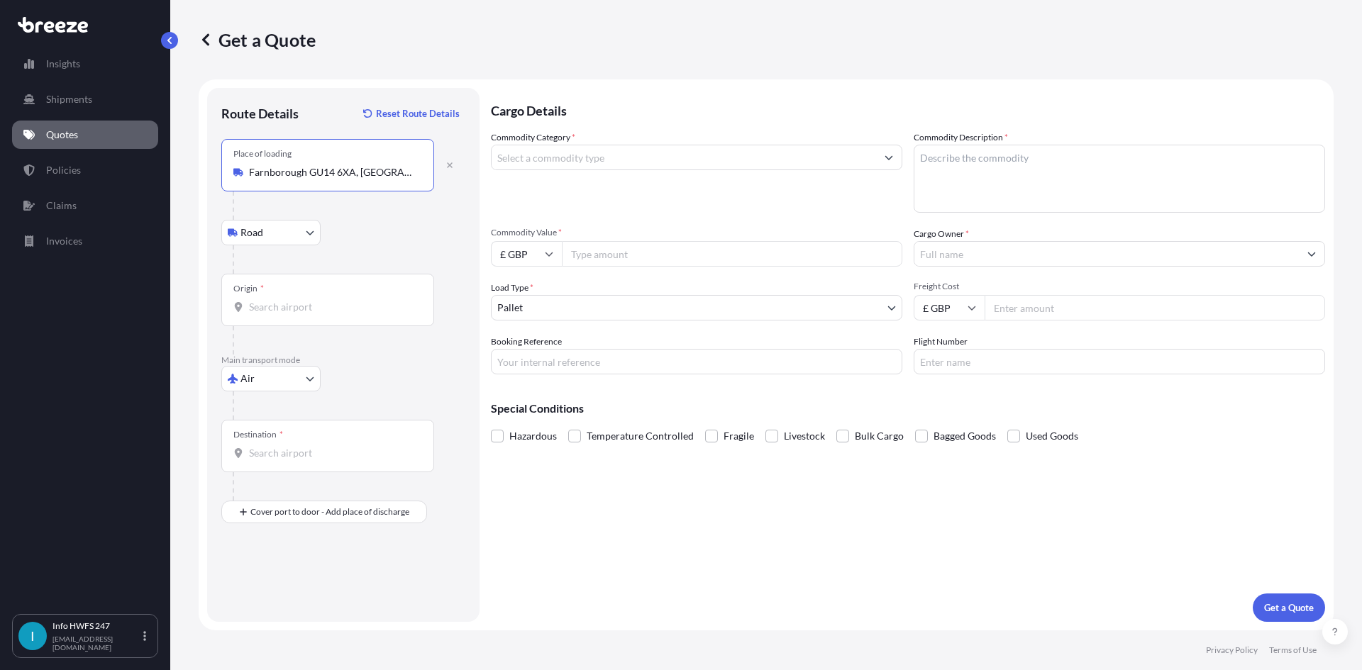
type input "Farnborough GU14 6XA, [GEOGRAPHIC_DATA]"
click at [278, 299] on div "Origin *" at bounding box center [327, 300] width 213 height 52
click at [278, 300] on input "Origin *" at bounding box center [332, 307] width 167 height 14
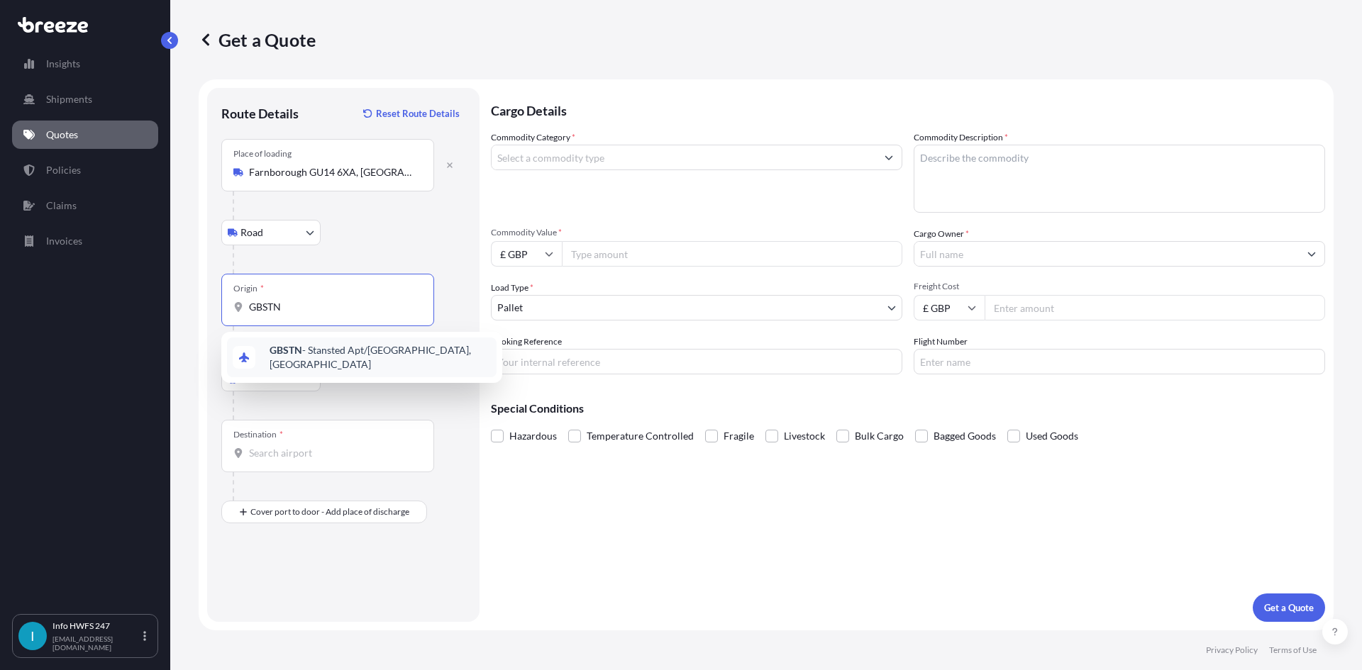
click at [299, 351] on b "GBSTN" at bounding box center [286, 350] width 33 height 12
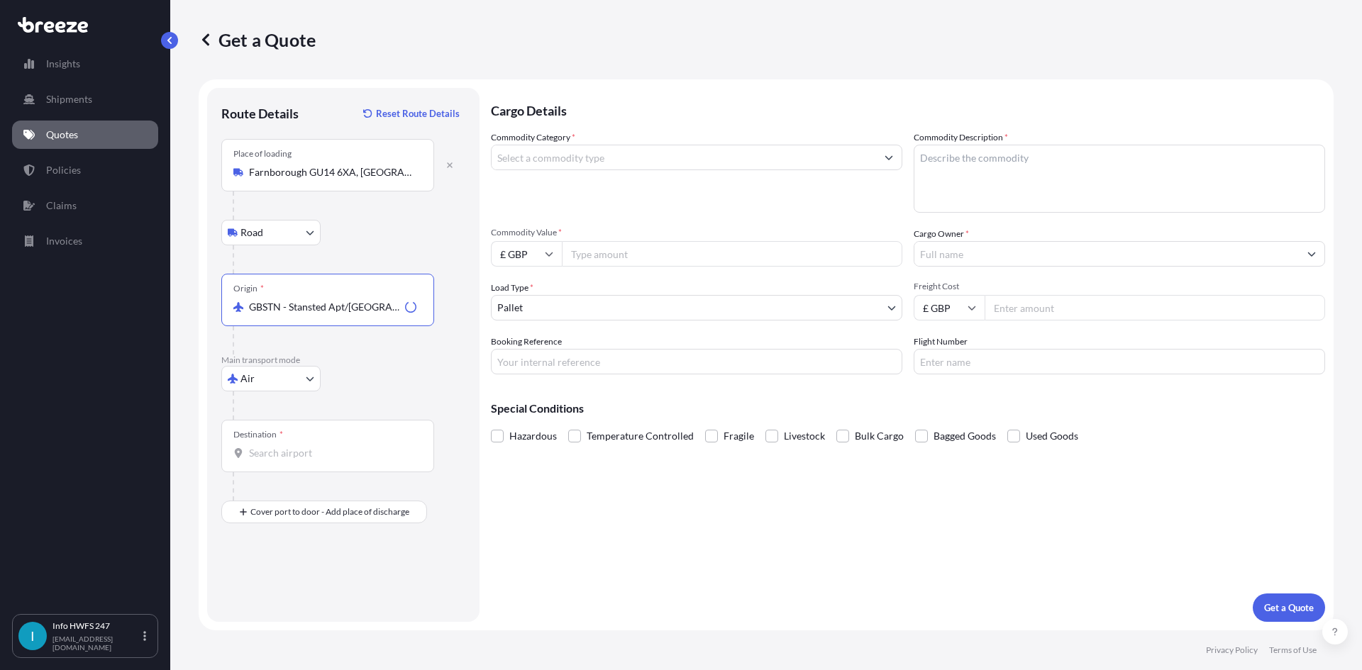
type input "GBSTN - Stansted Apt/[GEOGRAPHIC_DATA], [GEOGRAPHIC_DATA]"
click at [292, 445] on div "Destination *" at bounding box center [327, 446] width 213 height 52
click at [292, 446] on input "Destination *" at bounding box center [332, 453] width 167 height 14
click at [304, 501] on span "DEFRA - [GEOGRAPHIC_DATA], [GEOGRAPHIC_DATA]" at bounding box center [380, 503] width 221 height 28
type input "DEFRA - [GEOGRAPHIC_DATA], [GEOGRAPHIC_DATA]"
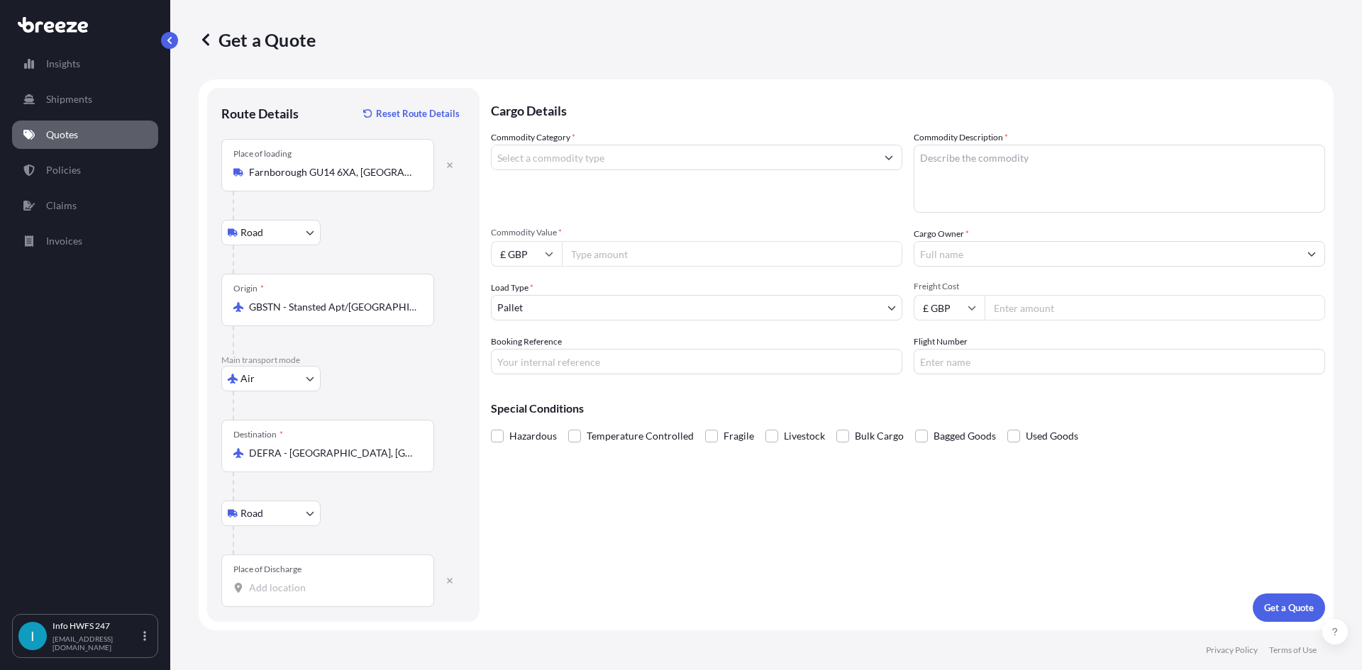
click at [292, 589] on input "Place of Discharge" at bounding box center [332, 588] width 167 height 14
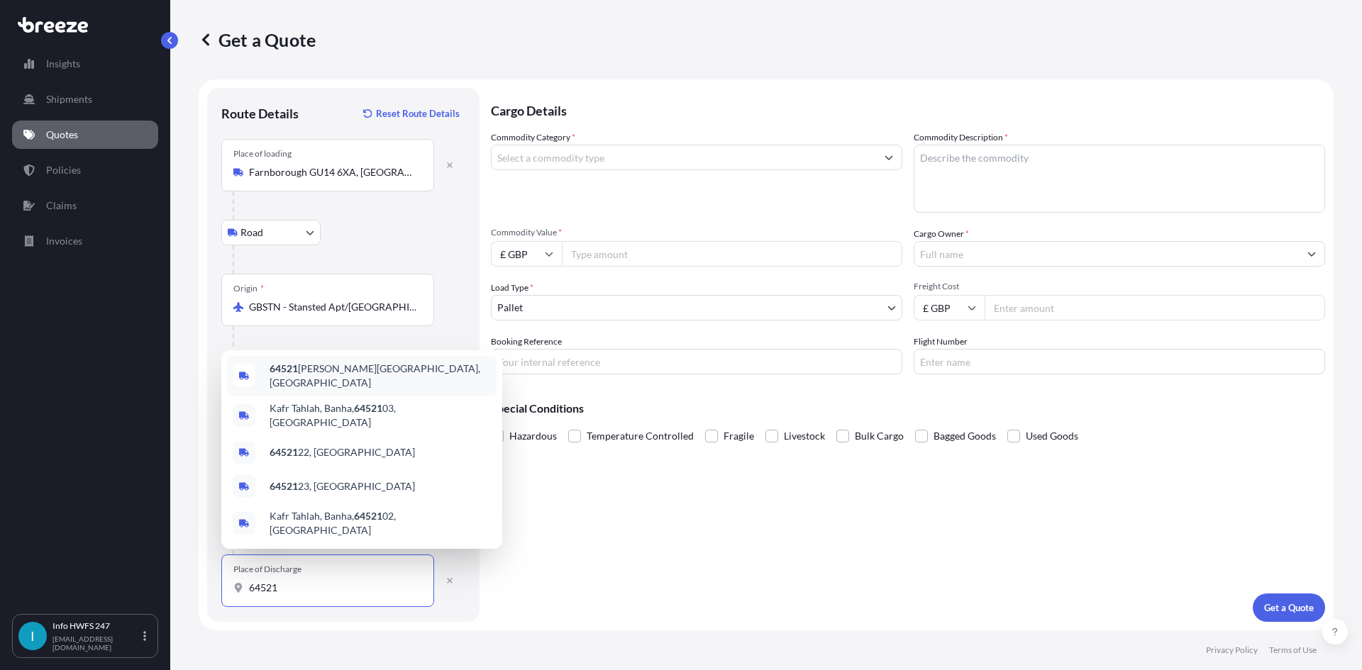
click at [366, 389] on span "64521 [PERSON_NAME], [GEOGRAPHIC_DATA]" at bounding box center [380, 376] width 221 height 28
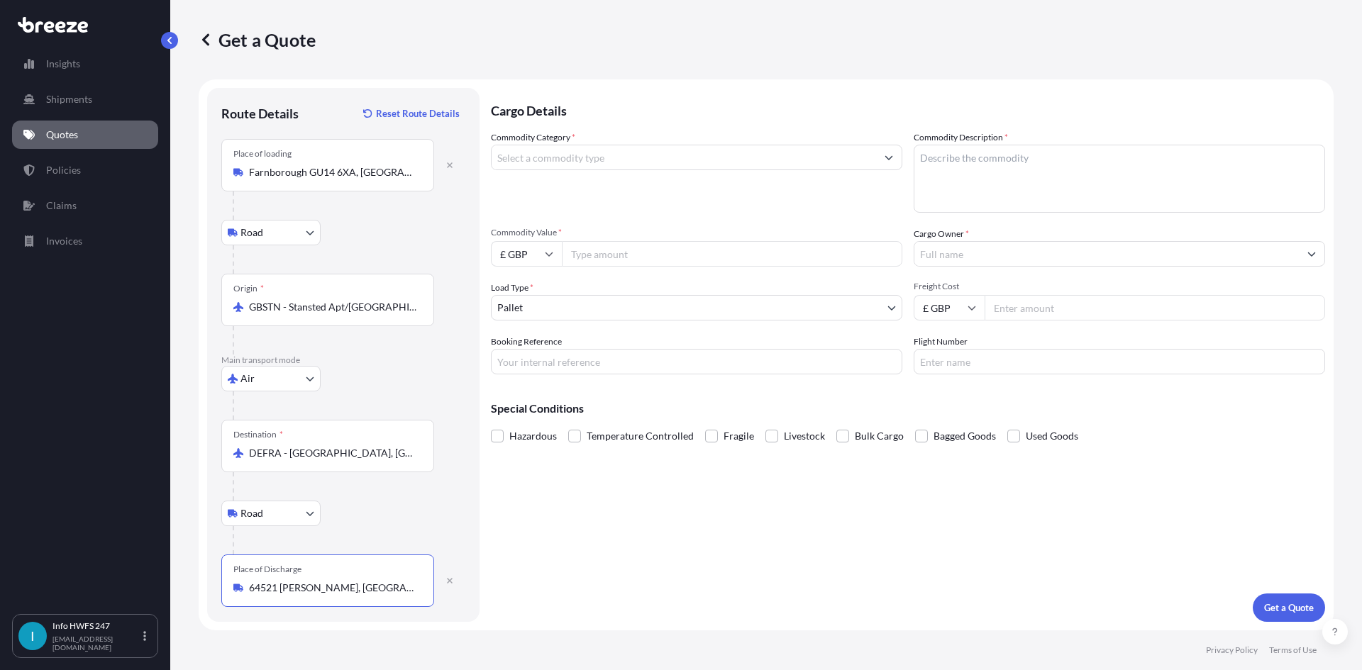
type input "64521 [PERSON_NAME], [GEOGRAPHIC_DATA]"
click at [543, 166] on input "Commodity Category *" at bounding box center [684, 158] width 384 height 26
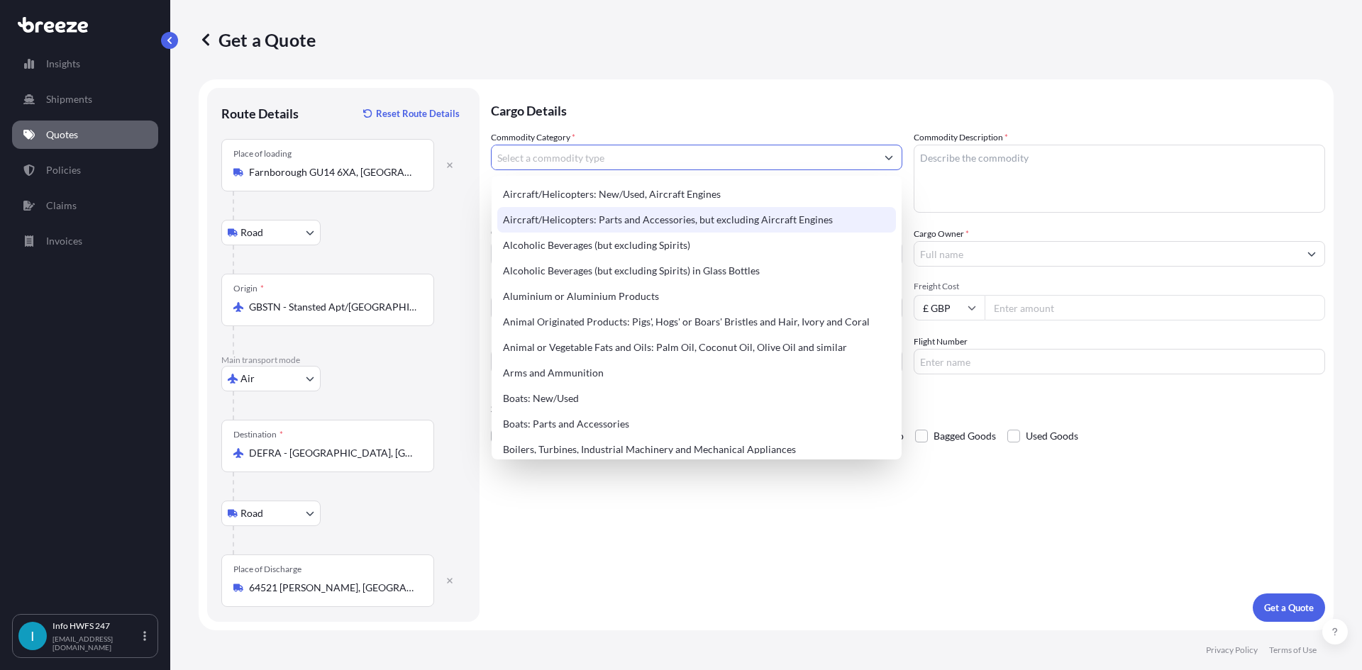
click at [609, 223] on div "Aircraft/Helicopters: Parts and Accessories, but excluding Aircraft Engines" at bounding box center [696, 220] width 399 height 26
type input "Aircraft/Helicopters: Parts and Accessories, but excluding Aircraft Engines"
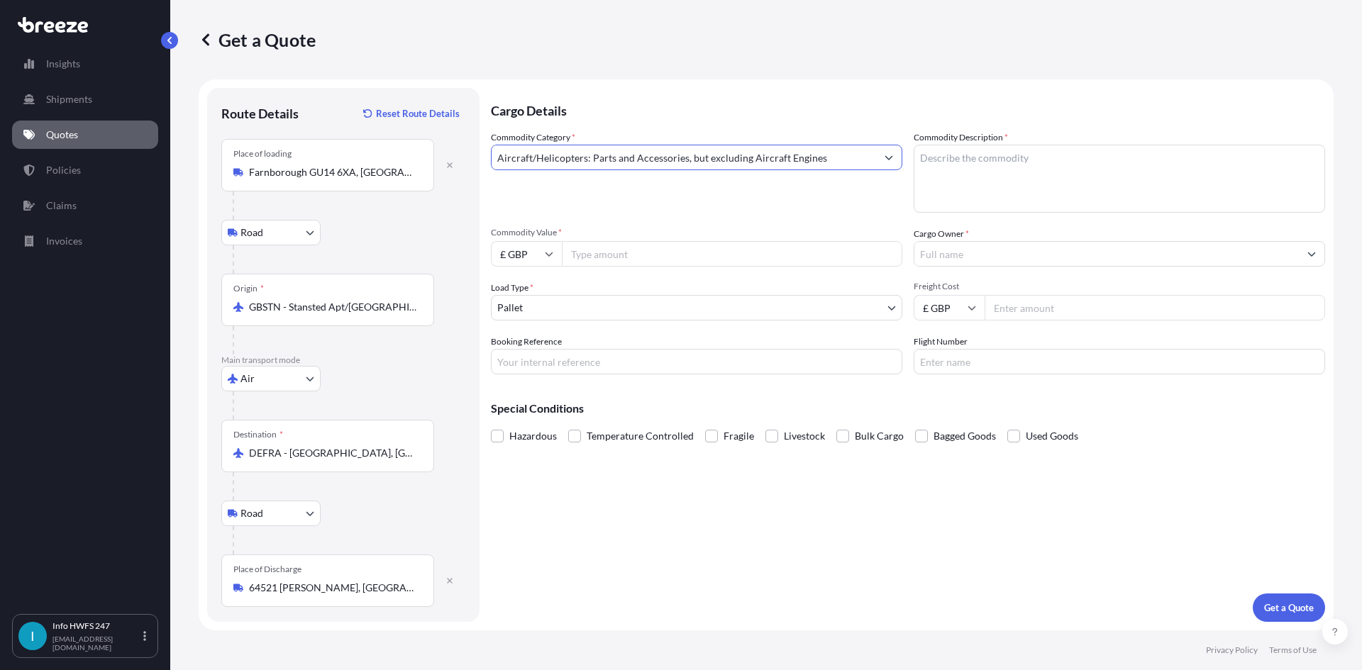
click at [1042, 191] on textarea "Commodity Description *" at bounding box center [1119, 179] width 411 height 68
type textarea "CIVIL AIRCRAFT PART - BRAKE CONTROL UNIT"
click at [547, 255] on icon at bounding box center [550, 255] width 8 height 4
click at [536, 350] on div "$ USD" at bounding box center [527, 352] width 60 height 27
type input "$ USD"
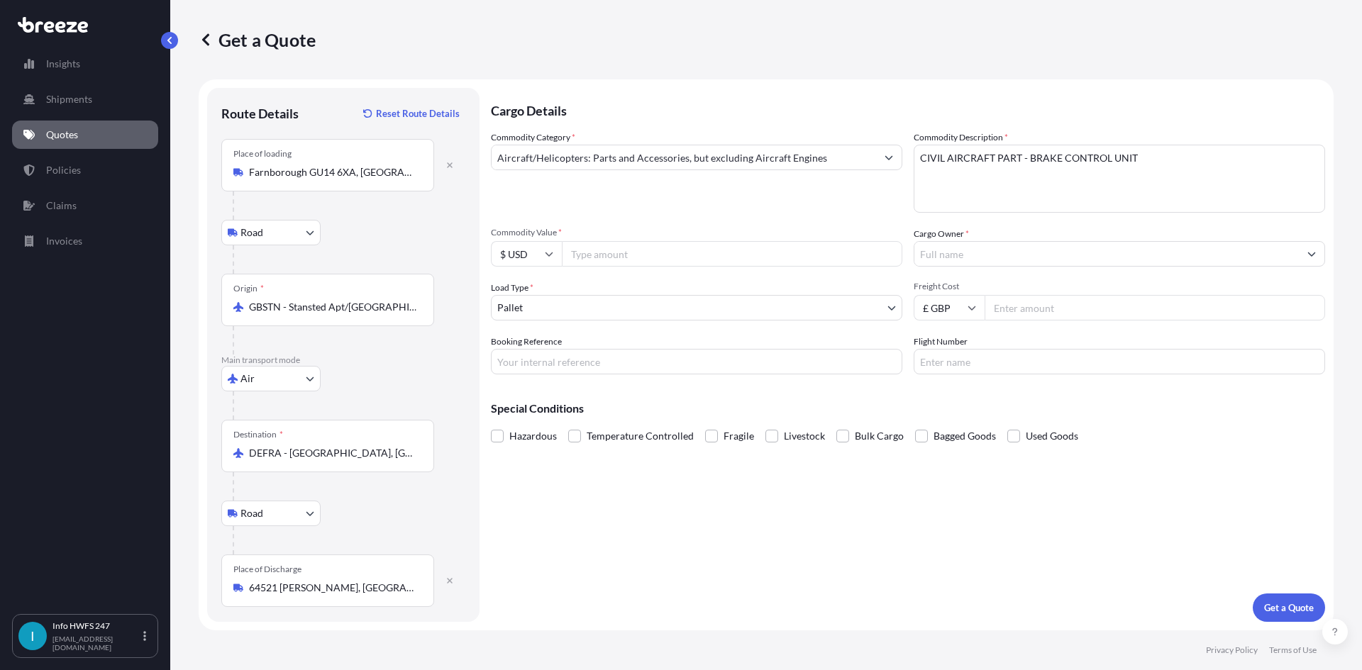
click at [604, 260] on input "Commodity Value *" at bounding box center [732, 254] width 340 height 26
type input "56285"
click at [947, 260] on input "Cargo Owner *" at bounding box center [1106, 254] width 384 height 26
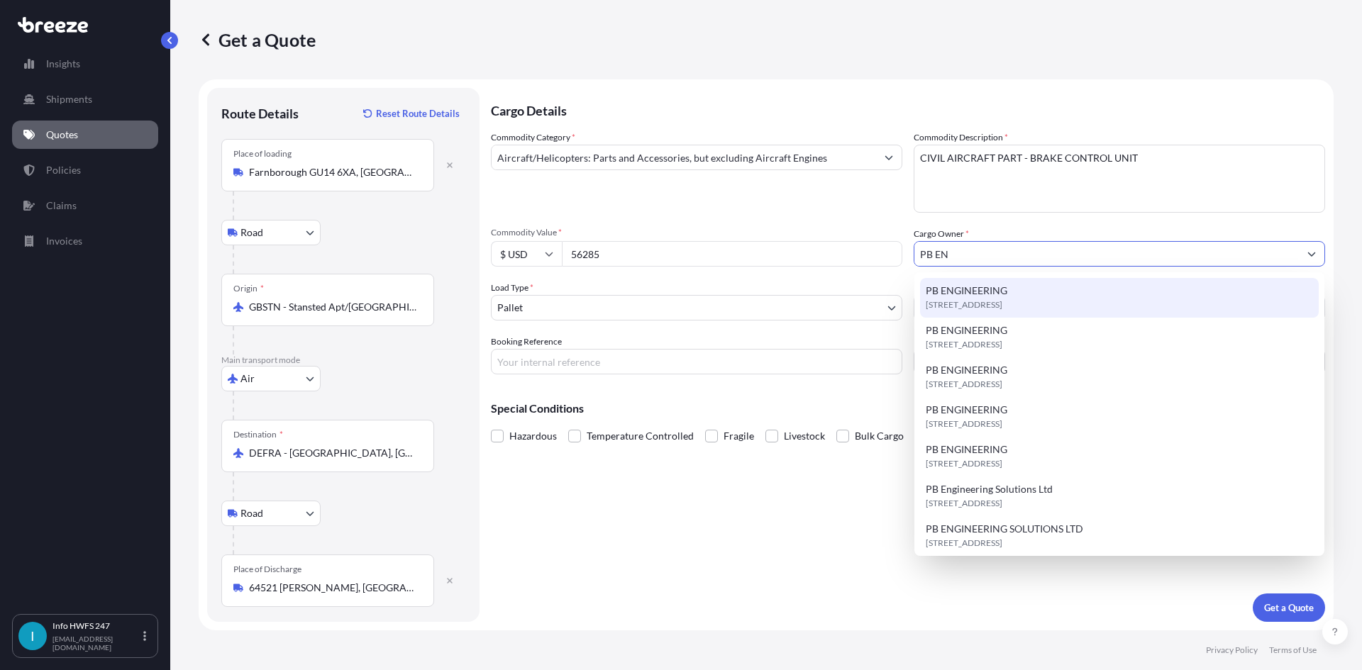
click at [954, 292] on span "PB ENGINEERING" at bounding box center [967, 291] width 82 height 14
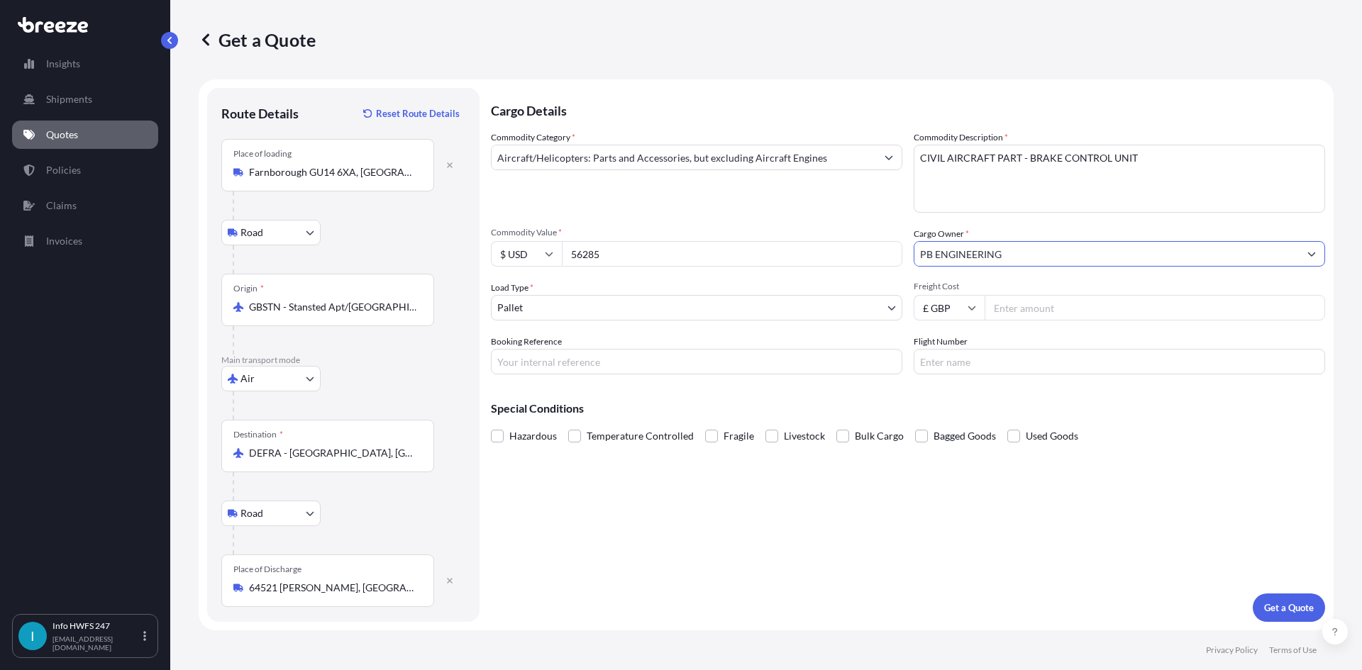
type input "PB ENGINEERING"
click at [553, 301] on body "15 options available. 3 options available. 0 options available. 7 options avail…" at bounding box center [681, 335] width 1362 height 670
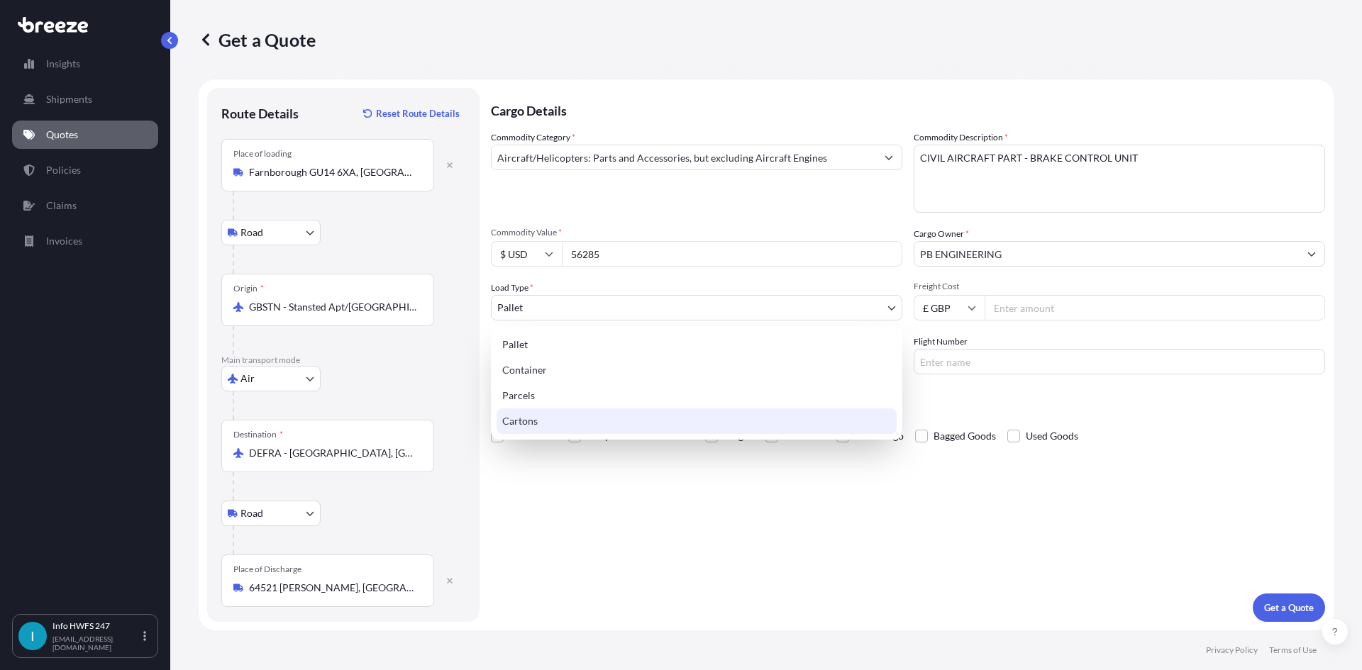
click at [576, 423] on div "Cartons" at bounding box center [697, 422] width 400 height 26
select select "4"
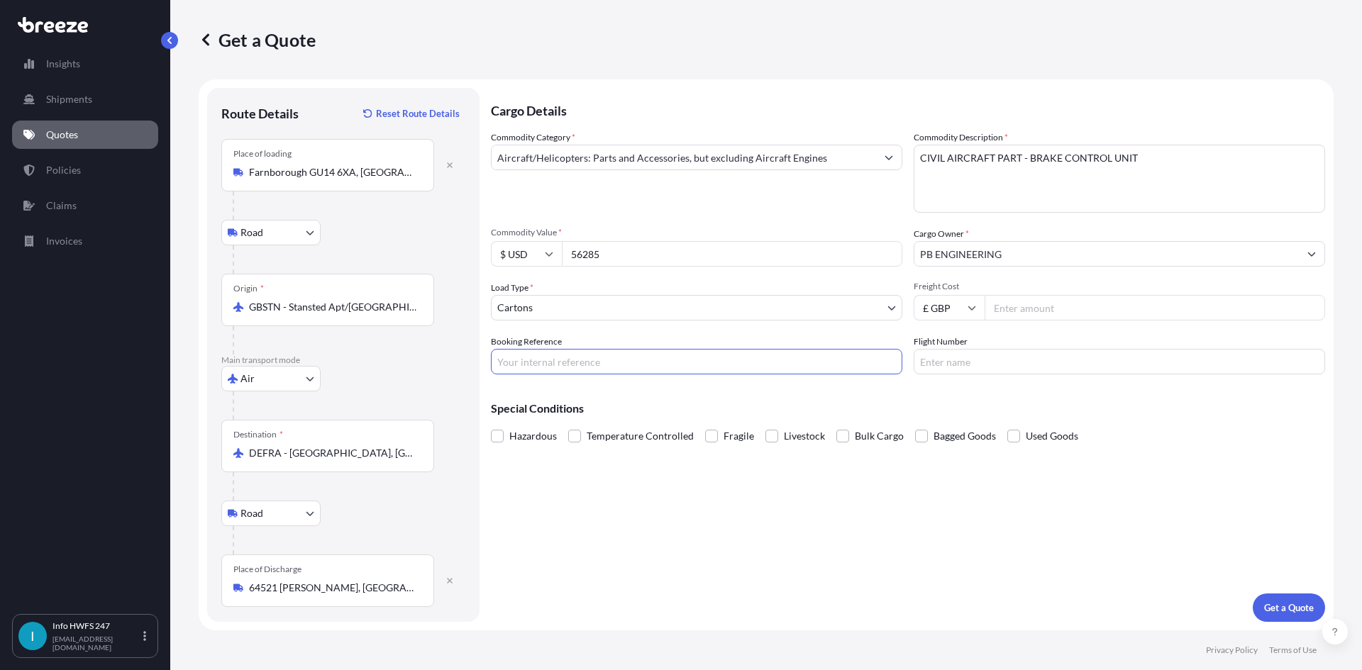
click at [736, 365] on input "Booking Reference" at bounding box center [696, 362] width 411 height 26
type input "HE164989"
click at [740, 480] on div "Cargo Details Commodity Category * Aircraft/Helicopters: Parts and Accessories,…" at bounding box center [908, 355] width 834 height 534
click at [1292, 611] on p "Get a Quote" at bounding box center [1289, 608] width 50 height 14
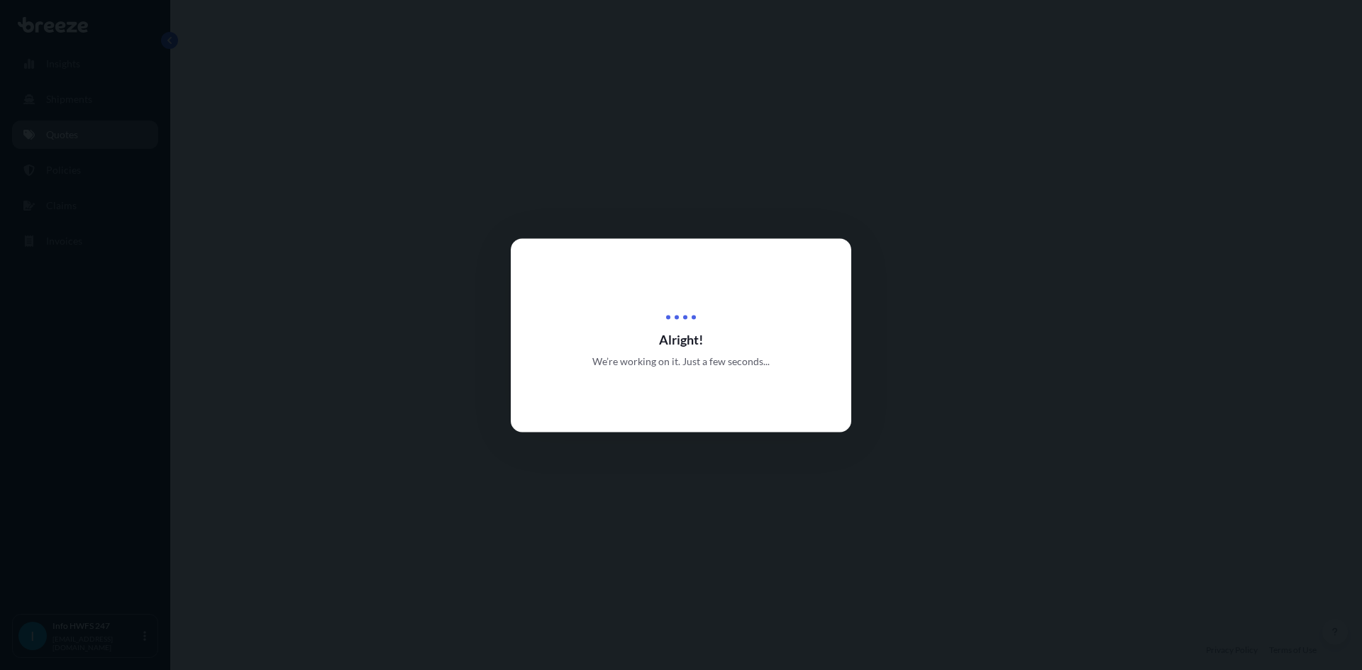
select select "Road"
select select "Air"
select select "Road"
select select "4"
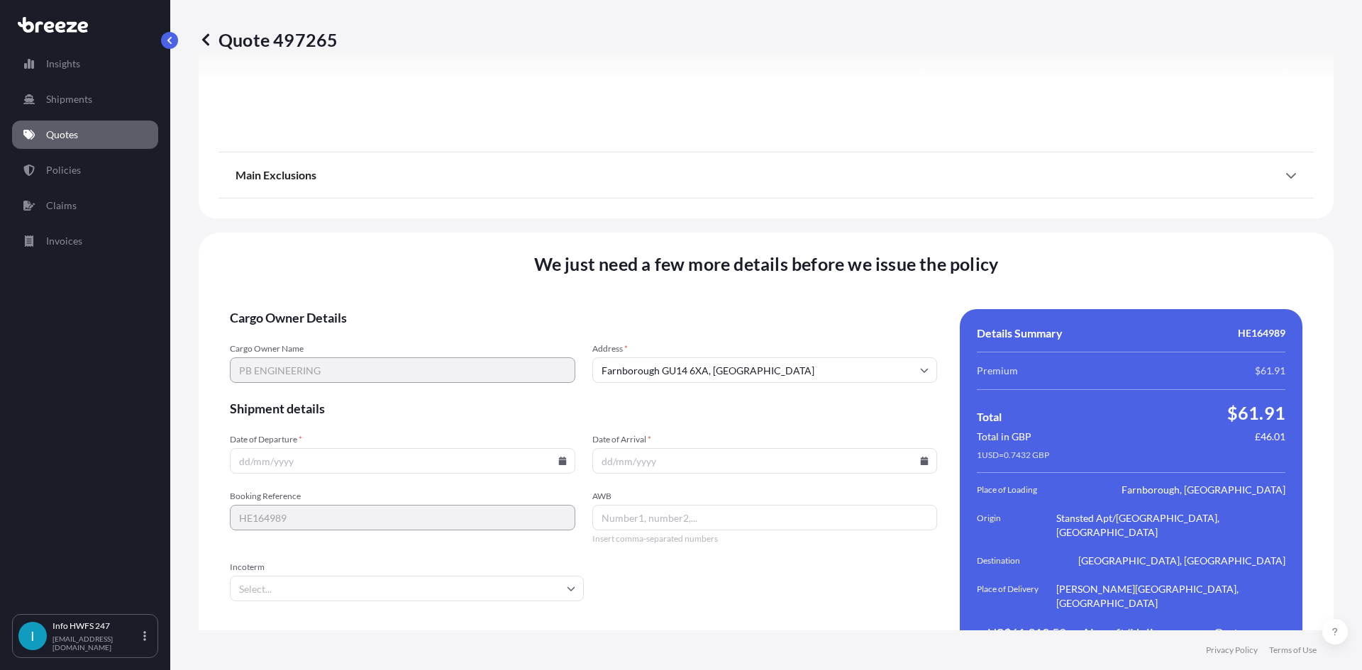
scroll to position [1849, 0]
click at [382, 445] on input "Date of Departure *" at bounding box center [402, 458] width 345 height 26
click at [562, 445] on div at bounding box center [402, 458] width 345 height 26
click at [560, 454] on icon at bounding box center [562, 458] width 8 height 9
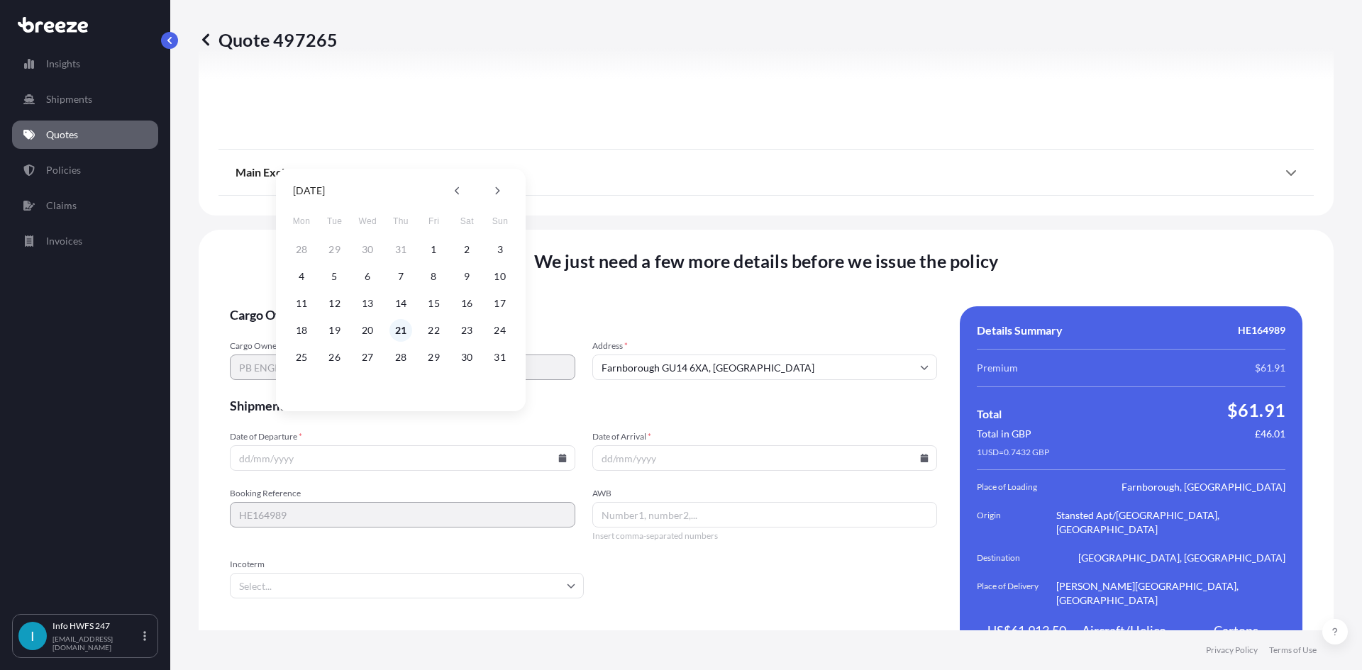
click at [398, 331] on button "21" at bounding box center [400, 330] width 23 height 23
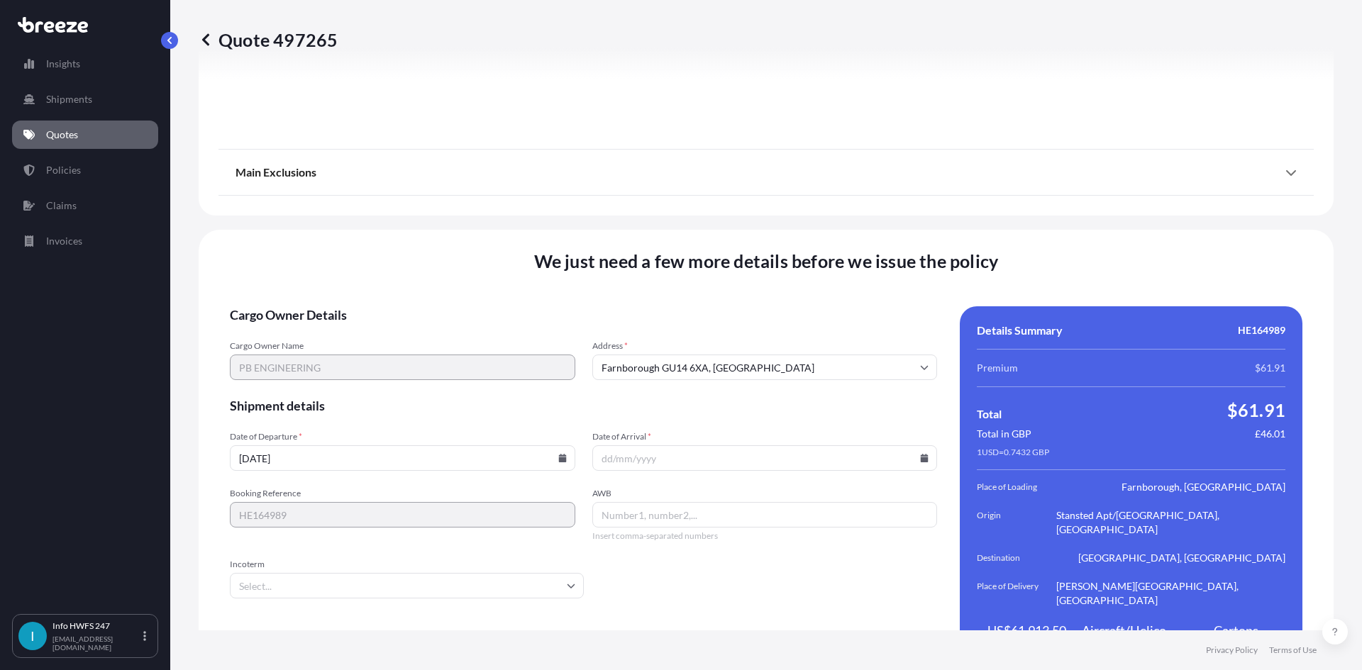
type input "[DATE]"
click at [921, 454] on icon at bounding box center [925, 458] width 8 height 9
click at [757, 360] on button "28" at bounding box center [759, 357] width 23 height 23
type input "[DATE]"
click at [611, 502] on input "AWB" at bounding box center [764, 515] width 345 height 26
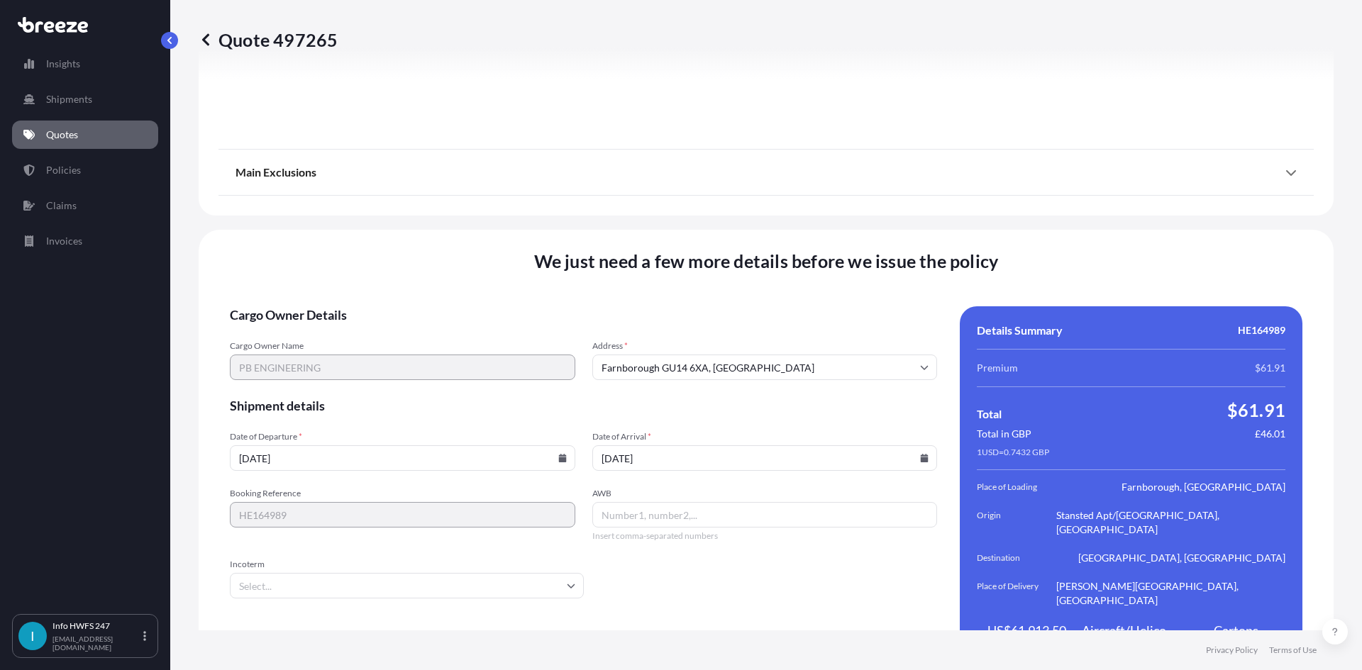
paste input "5800076542"
type input "5800076542"
click at [350, 573] on input "Incoterm" at bounding box center [407, 586] width 354 height 26
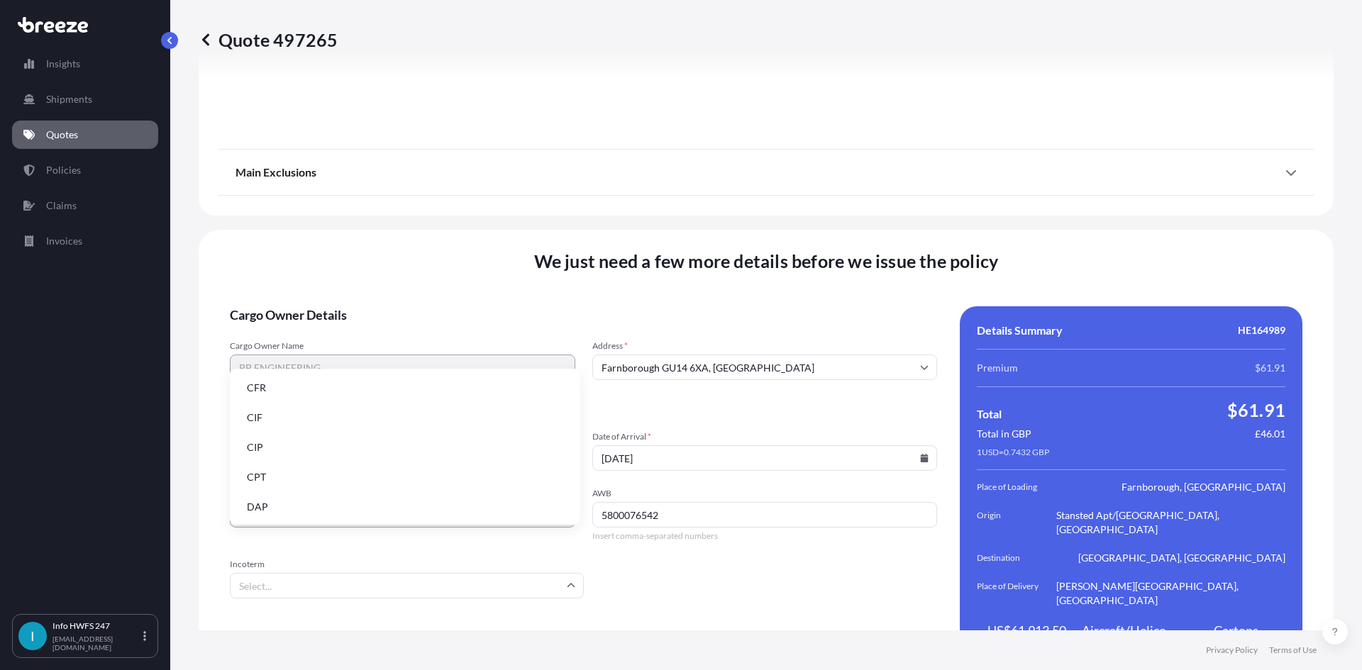
click at [320, 509] on li "DAP" at bounding box center [405, 507] width 339 height 27
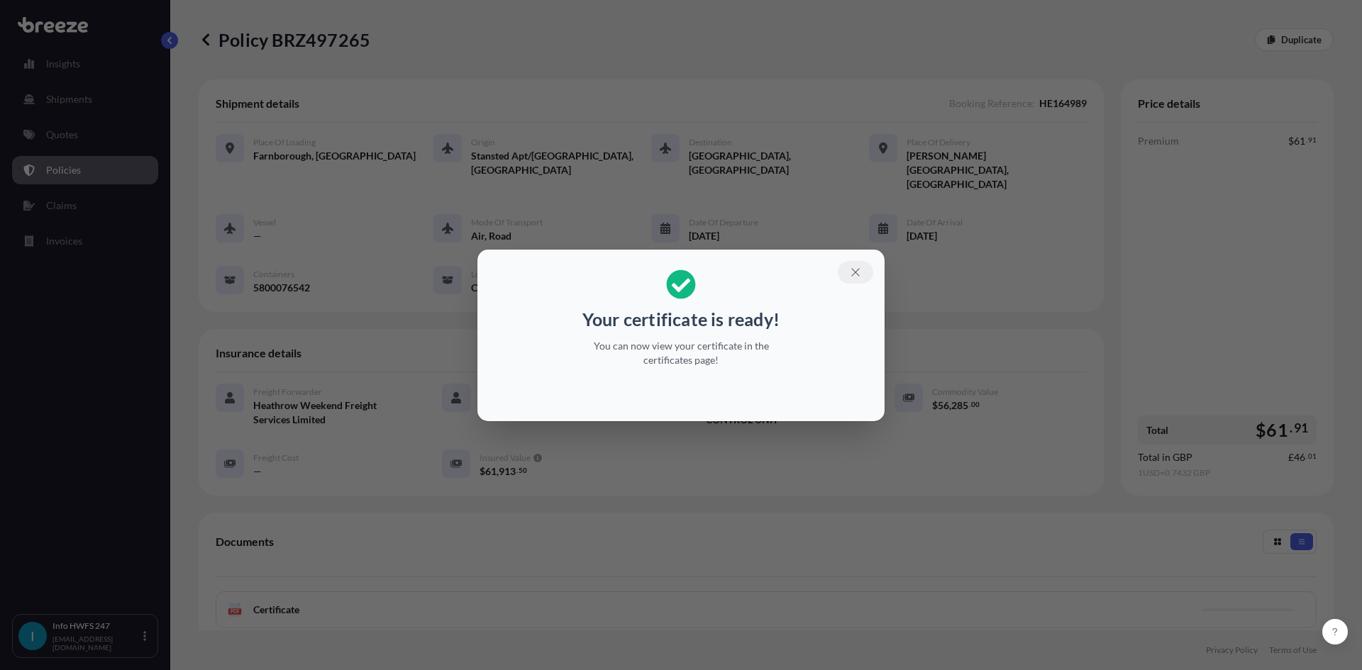
click at [855, 270] on icon "button" at bounding box center [855, 272] width 13 height 13
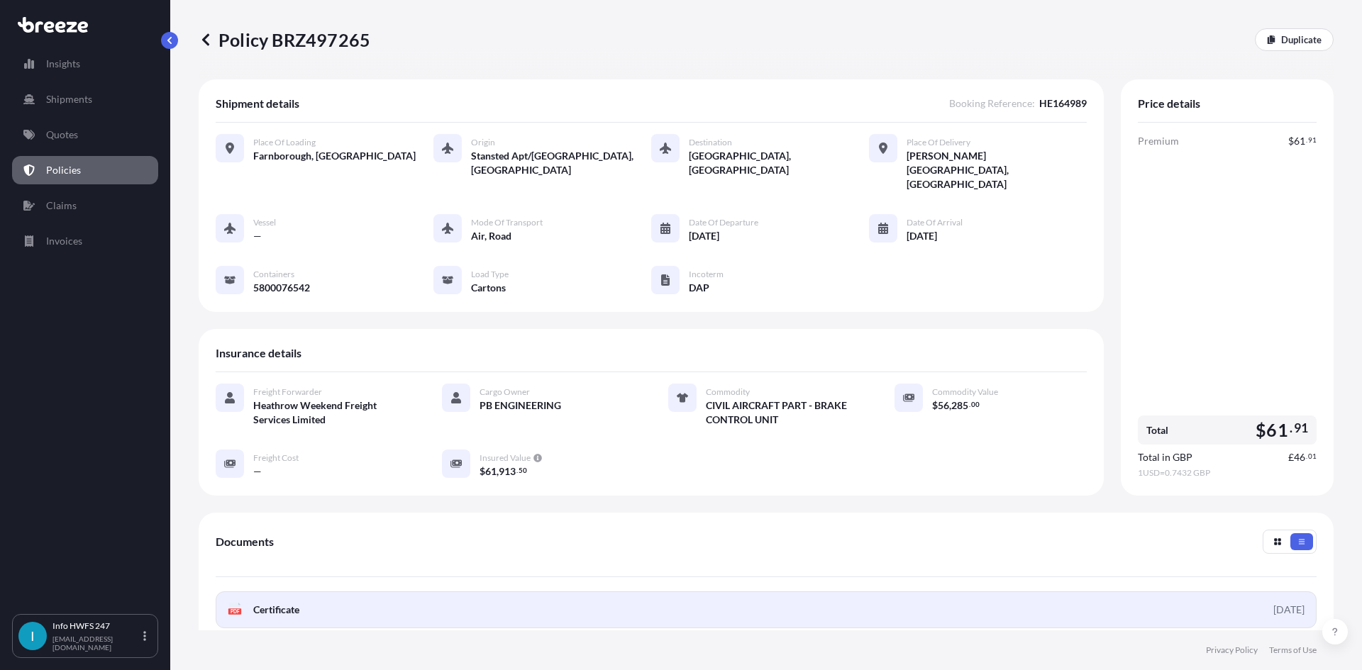
click at [1062, 592] on link "PDF Certificate [DATE]" at bounding box center [766, 610] width 1101 height 37
